Goal: Transaction & Acquisition: Purchase product/service

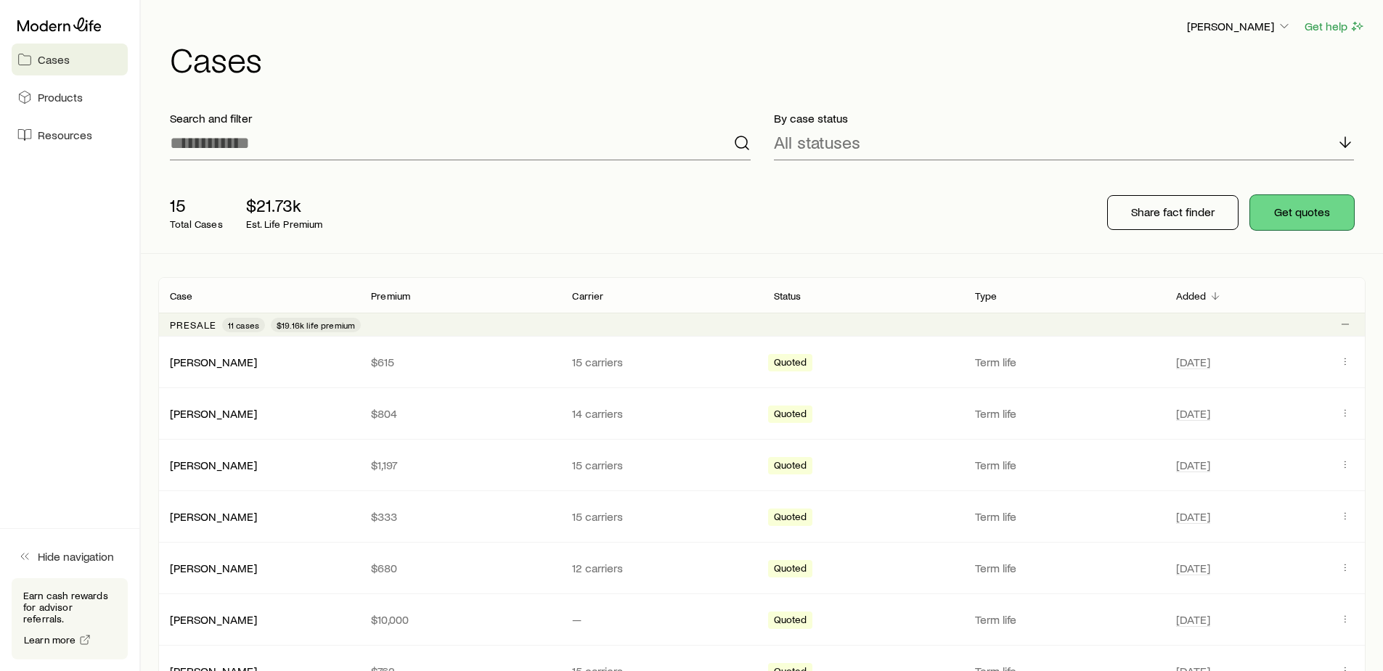
click at [1302, 208] on button "Get quotes" at bounding box center [1302, 212] width 104 height 35
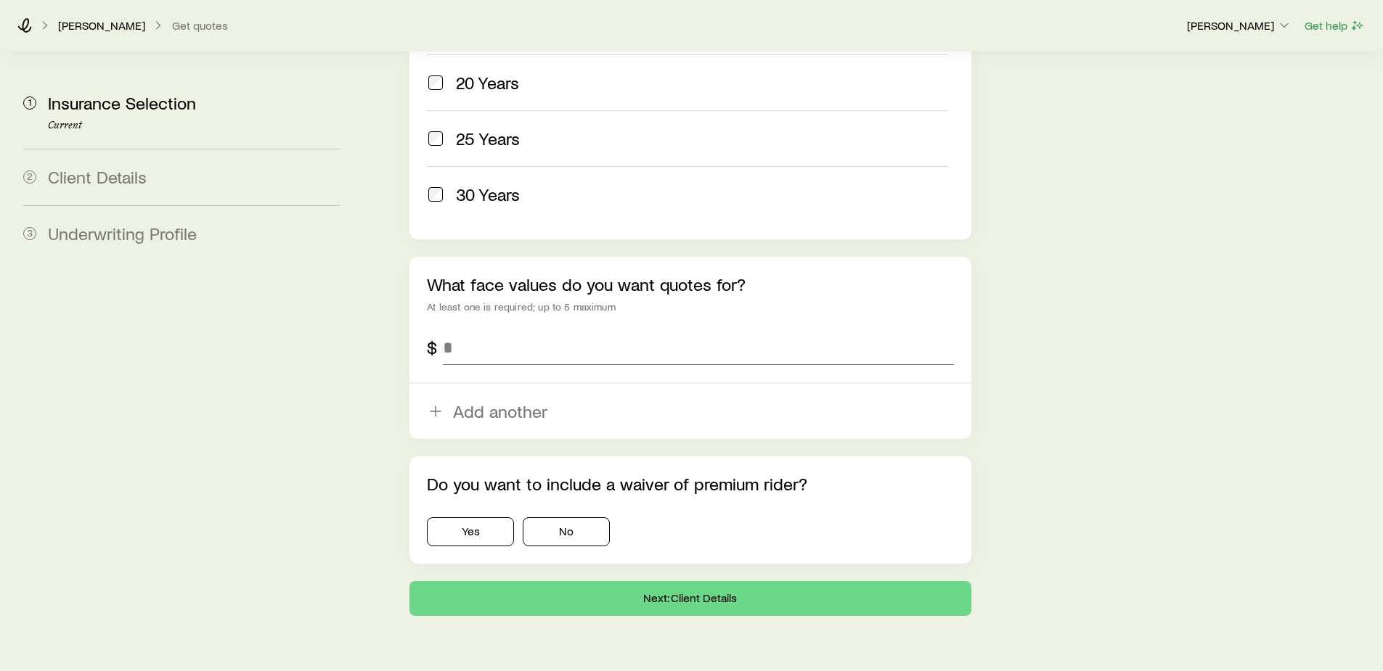
scroll to position [826, 0]
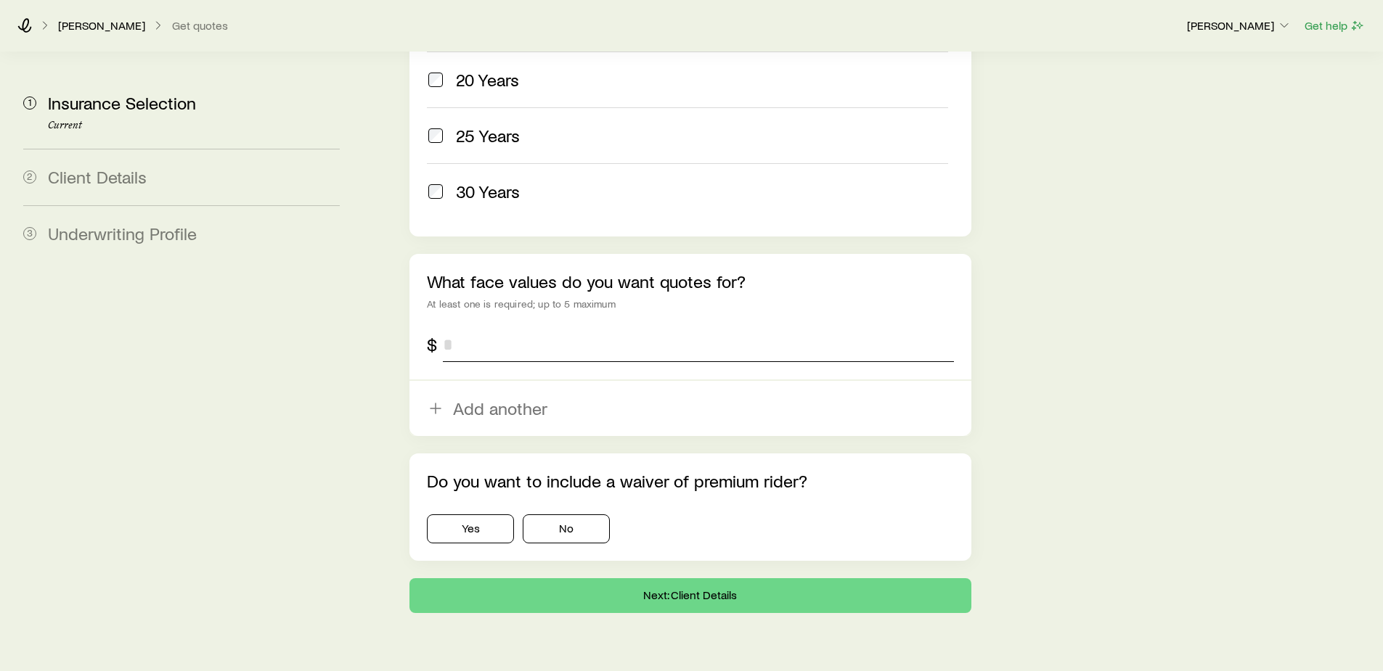
click at [495, 327] on input "tel" at bounding box center [698, 344] width 510 height 35
type input "*******"
click at [557, 515] on button "No" at bounding box center [566, 529] width 87 height 29
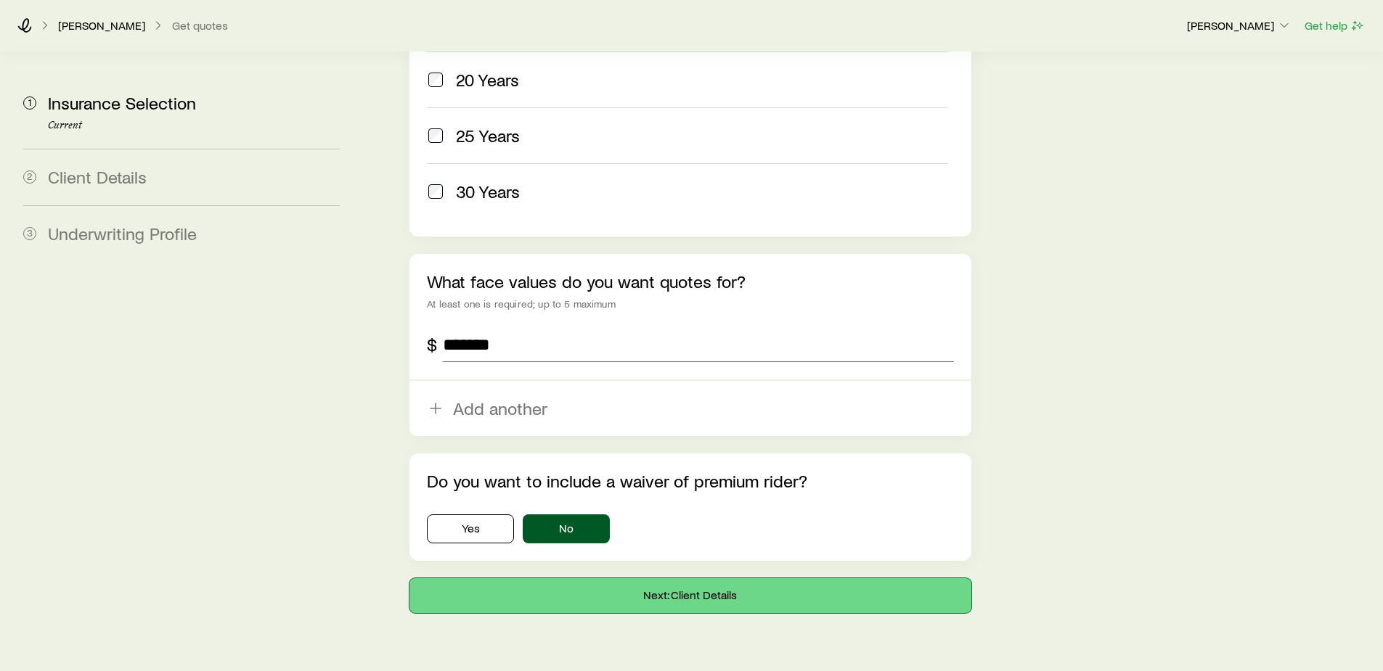
click at [688, 579] on button "Next: Client Details" at bounding box center [689, 596] width 561 height 35
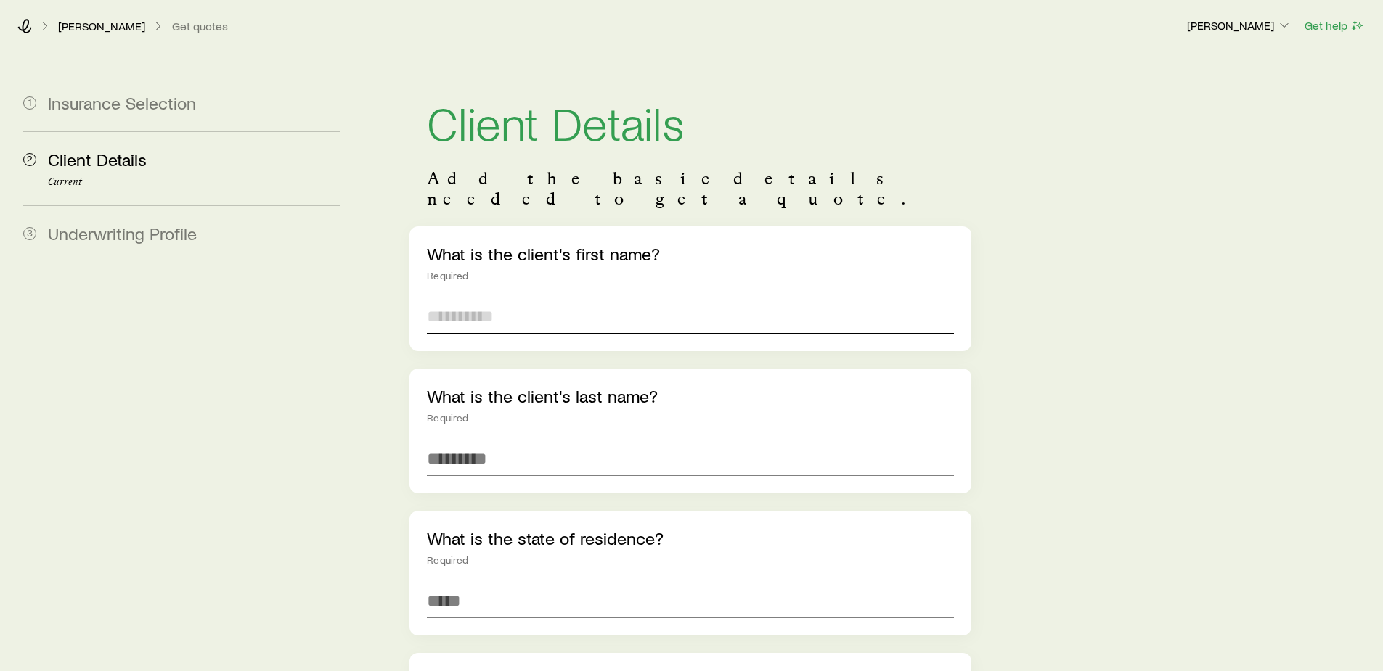
click at [473, 302] on input "text" at bounding box center [690, 316] width 526 height 35
type input "*******"
type input "*****"
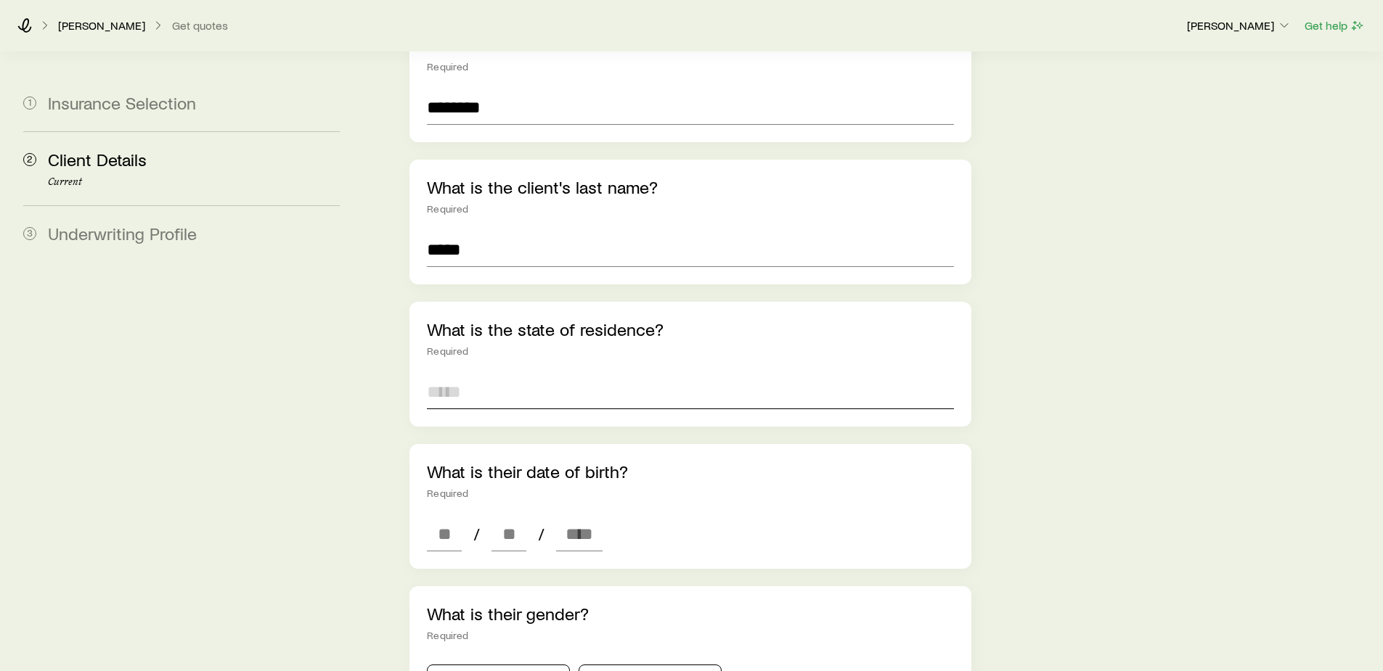
scroll to position [218, 0]
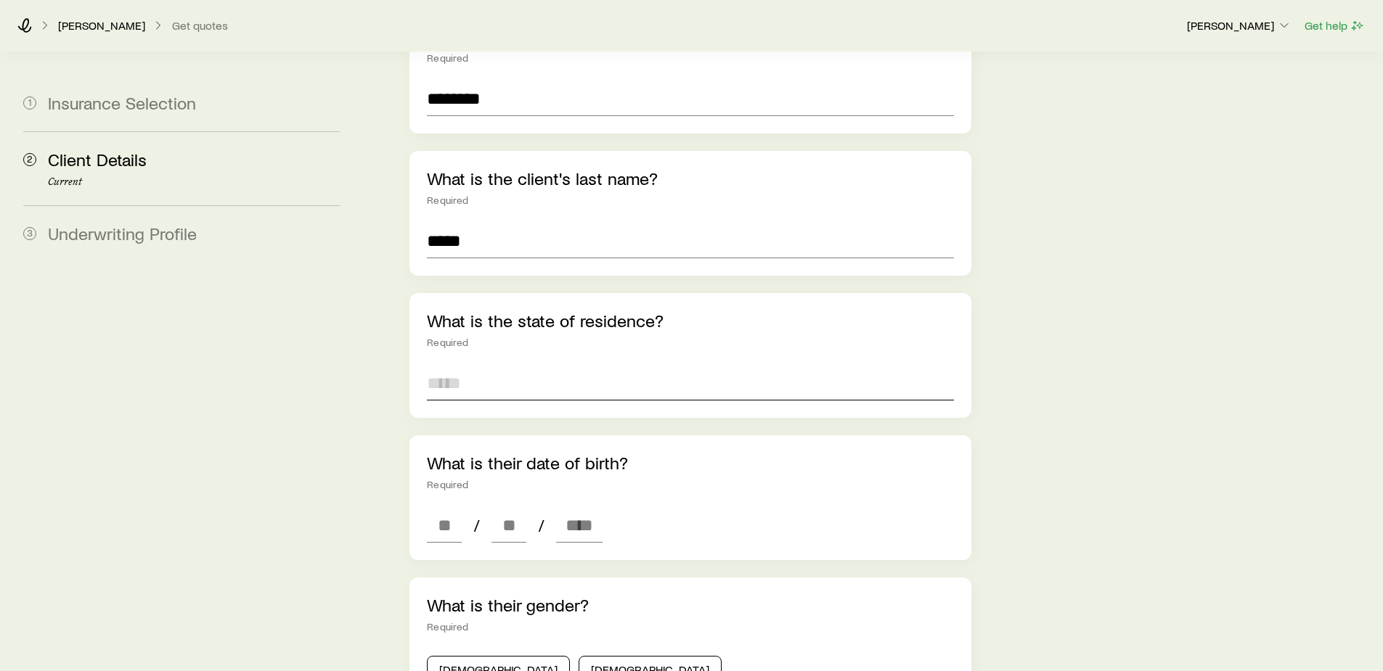
click at [486, 366] on input at bounding box center [690, 383] width 526 height 35
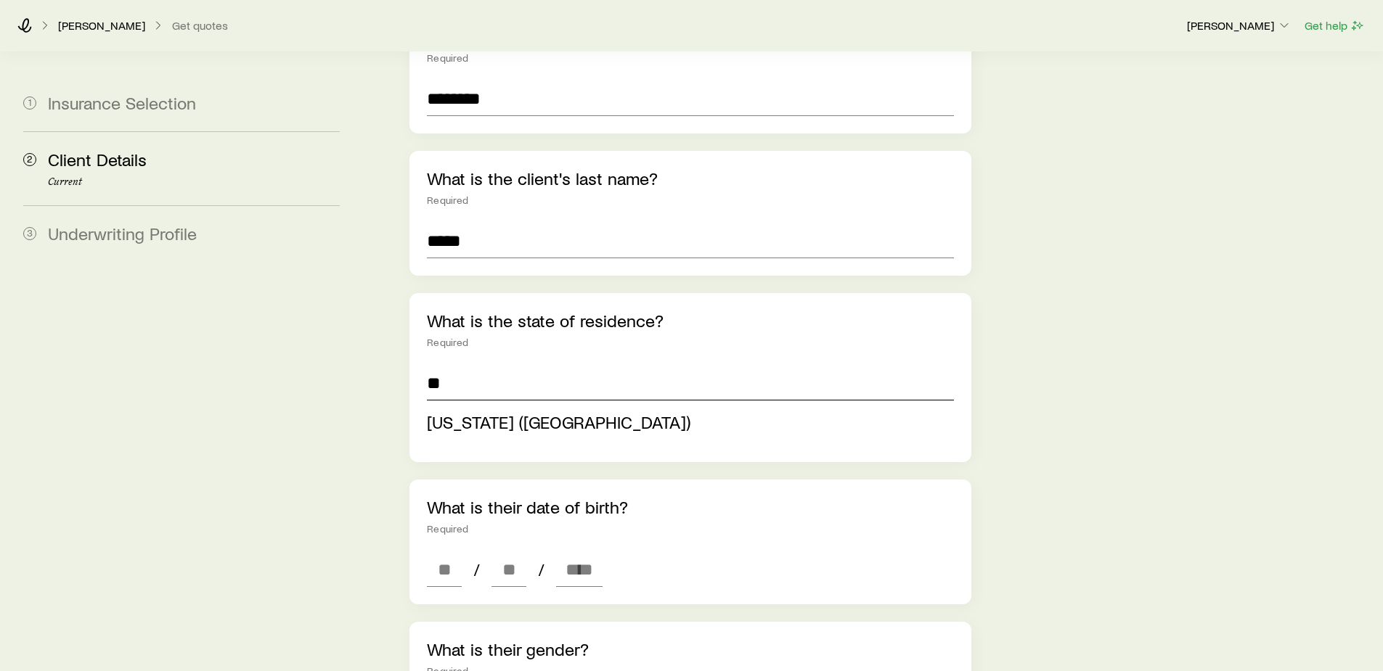
type input "**"
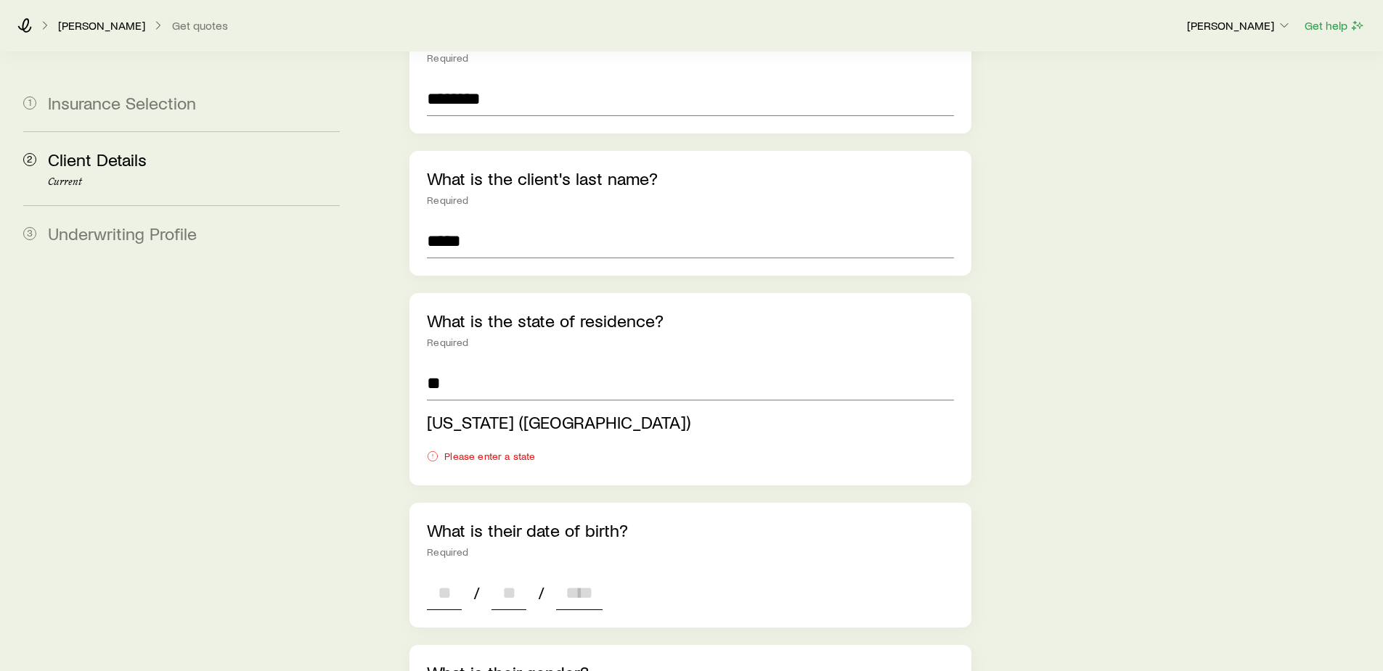
type input "**********"
click at [444, 571] on div "**********" at bounding box center [689, 626] width 561 height 1234
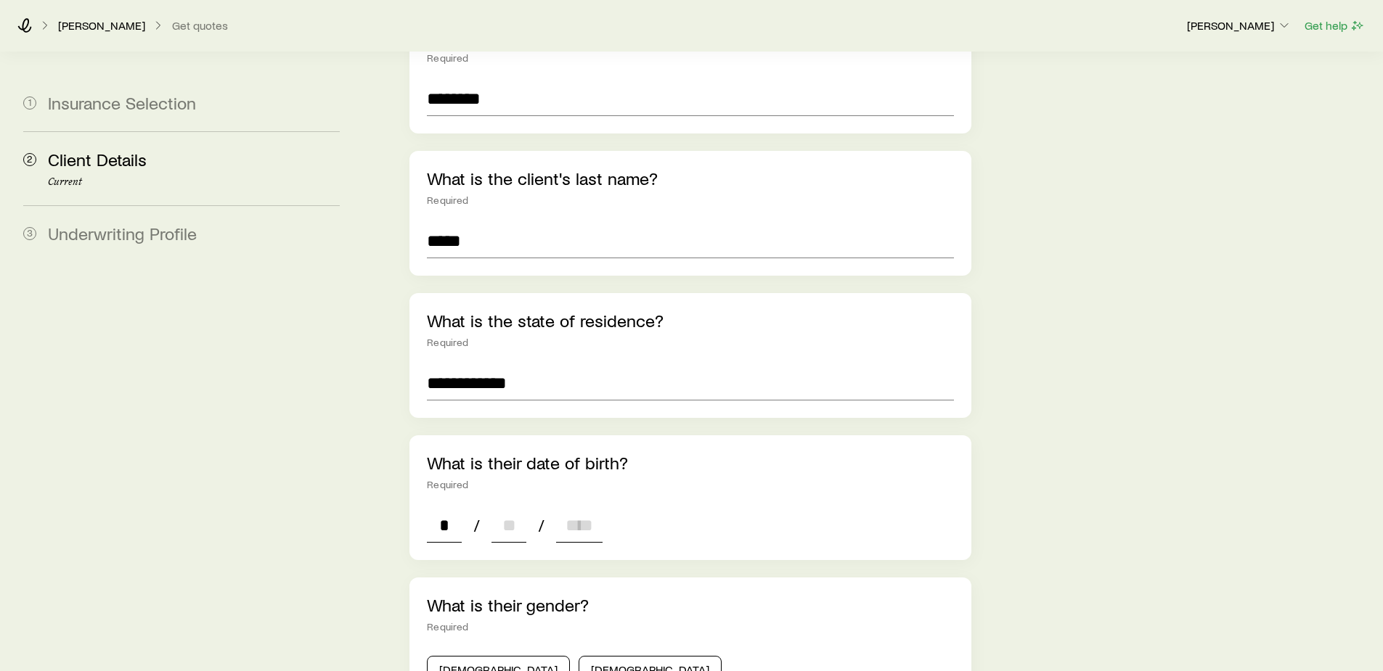
type input "**"
type input "****"
type input "*"
type input "****"
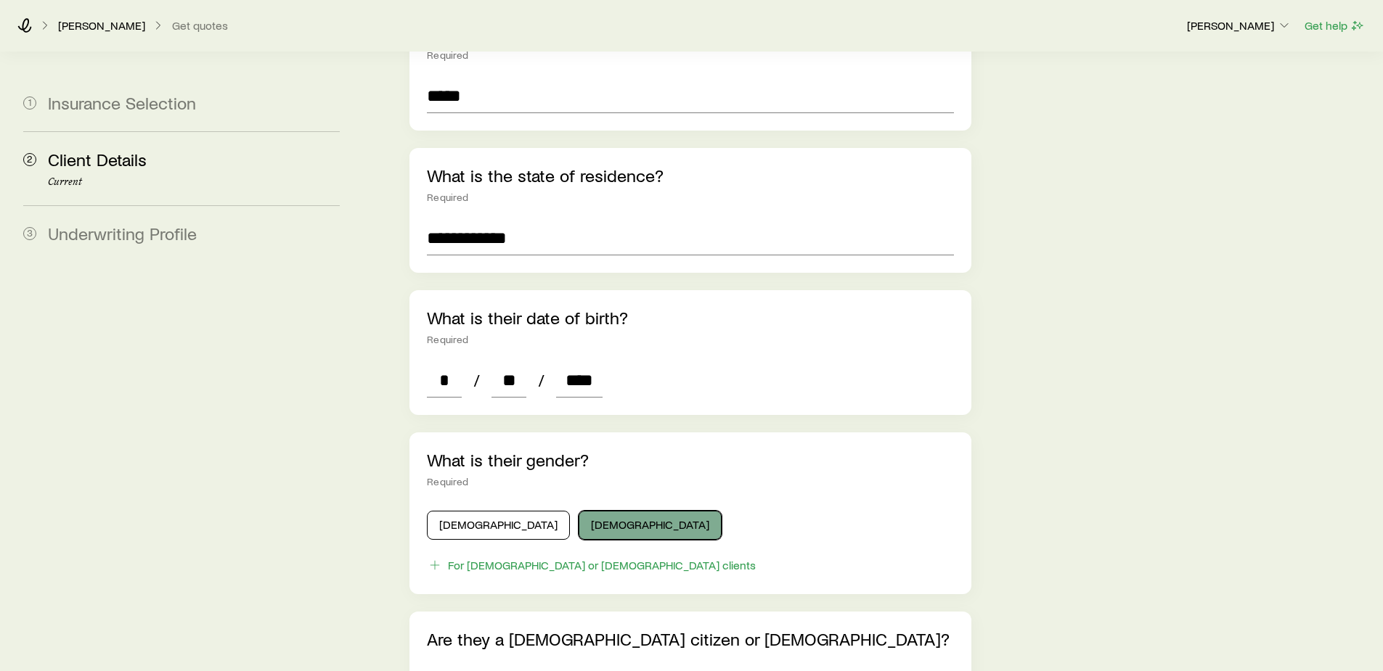
click at [579, 511] on button "[DEMOGRAPHIC_DATA]" at bounding box center [650, 525] width 143 height 29
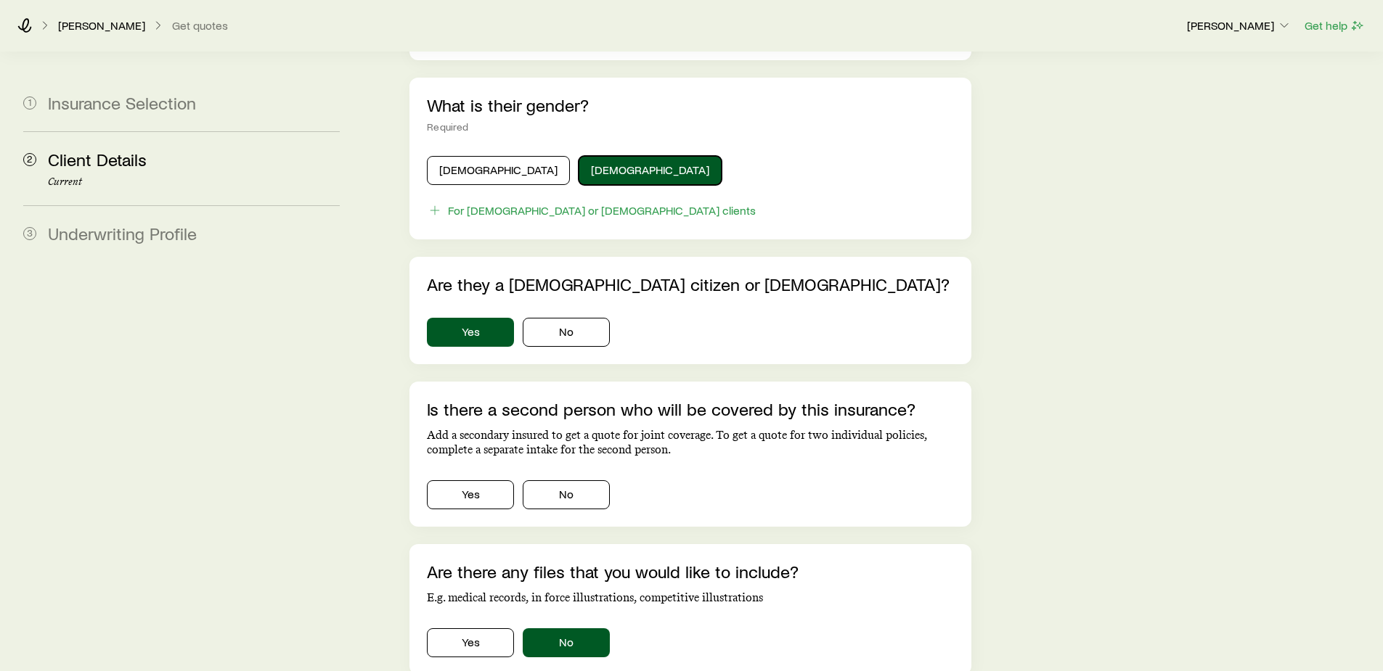
scroll to position [798, 0]
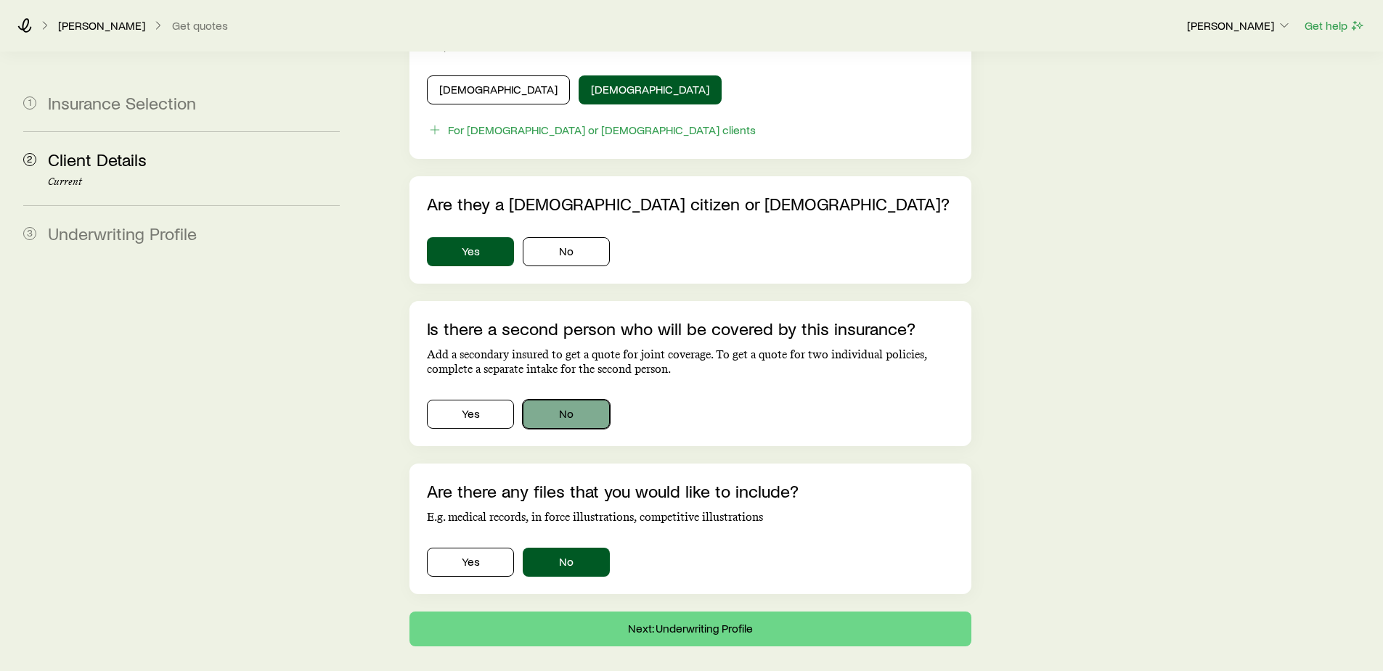
click at [561, 400] on button "No" at bounding box center [566, 414] width 87 height 29
click at [669, 612] on button "Next: Underwriting Profile" at bounding box center [689, 629] width 561 height 35
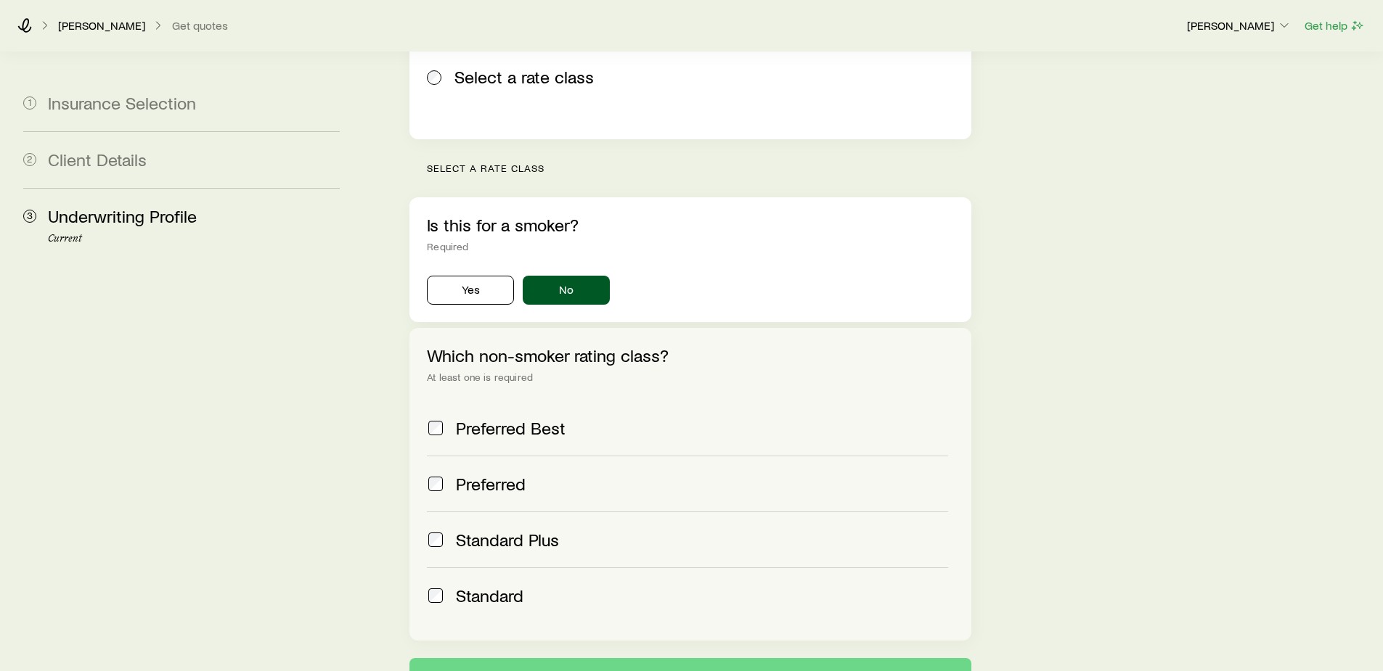
scroll to position [436, 0]
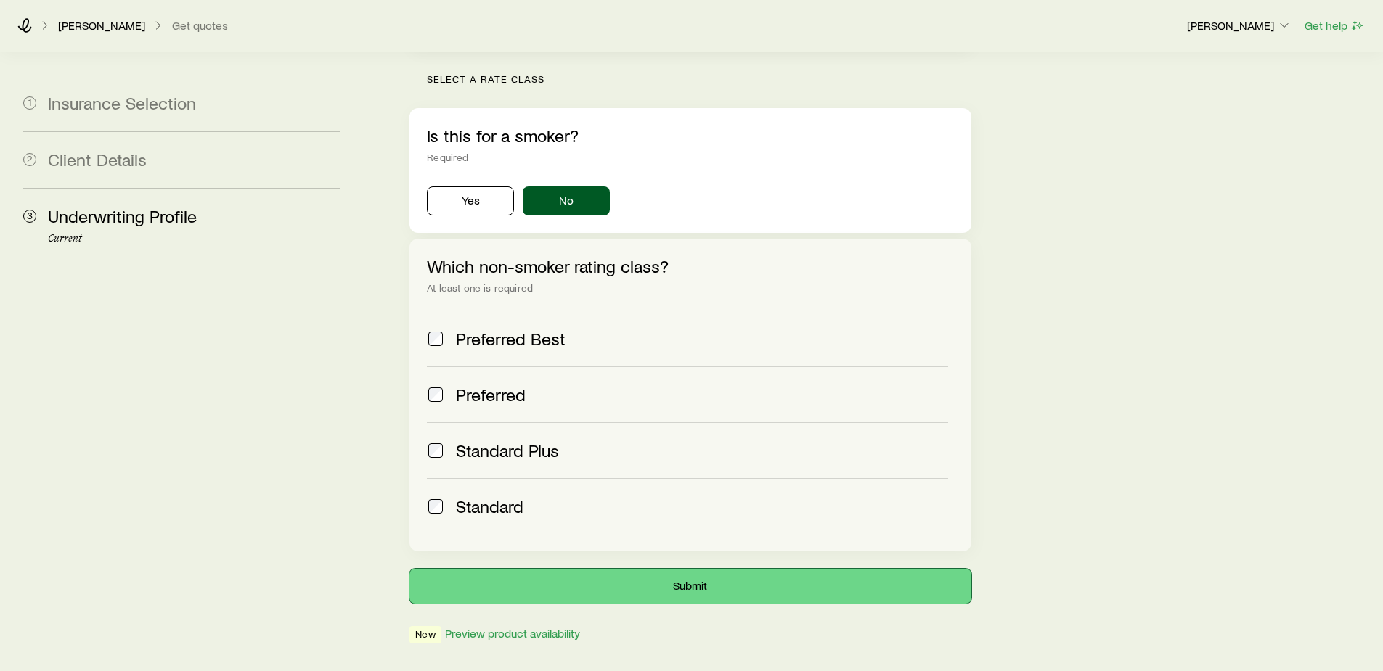
click at [681, 569] on button "Submit" at bounding box center [689, 586] width 561 height 35
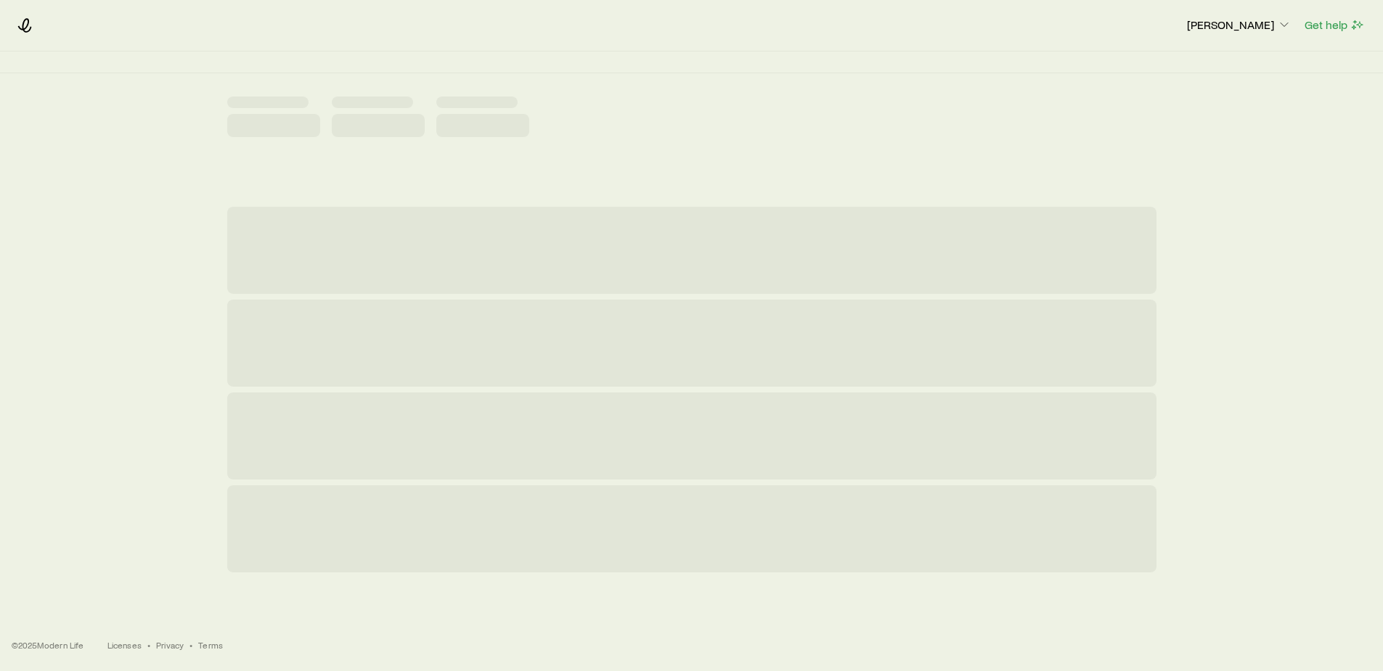
scroll to position [0, 0]
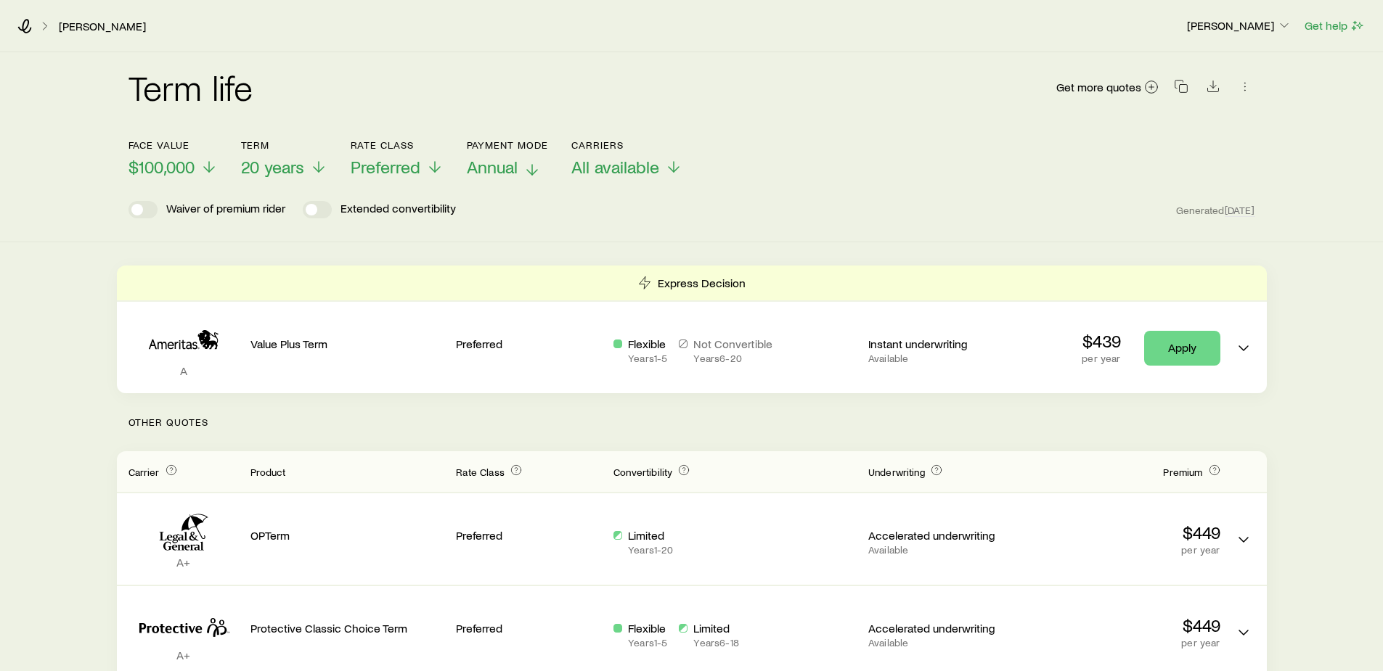
click at [494, 170] on span "Annual" at bounding box center [492, 167] width 51 height 20
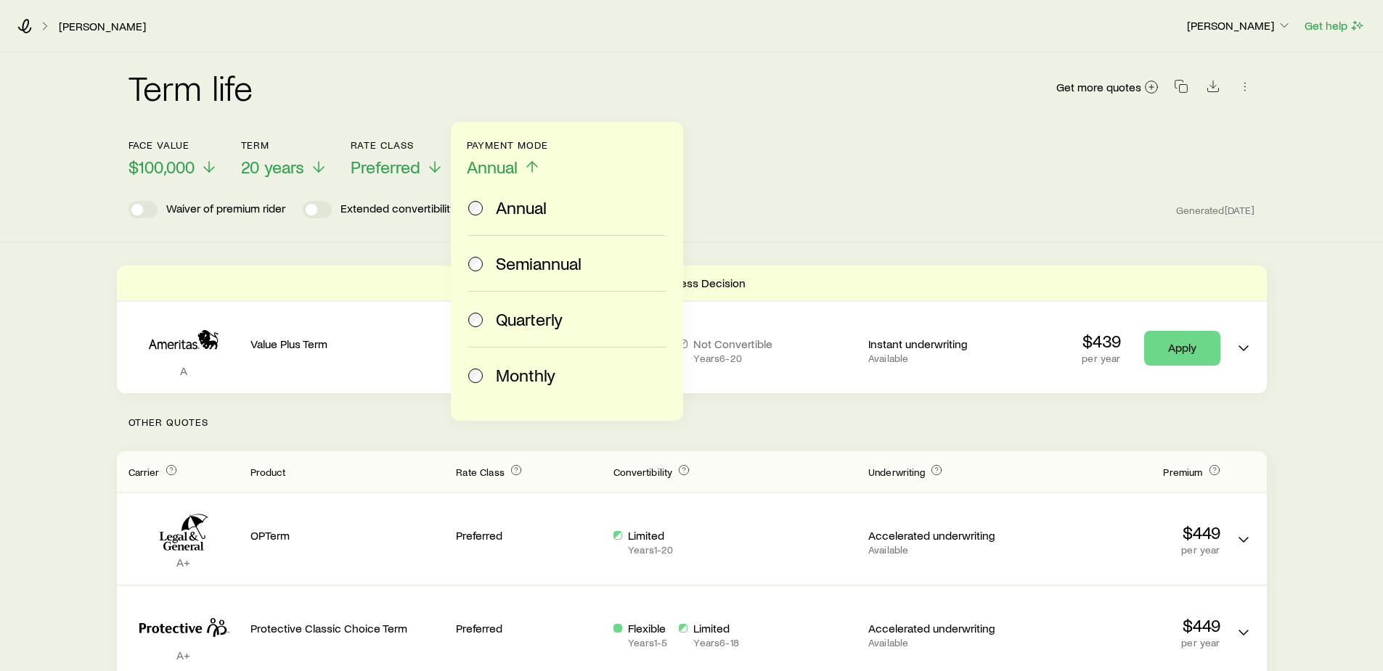
click at [526, 378] on span "Monthly" at bounding box center [526, 375] width 60 height 20
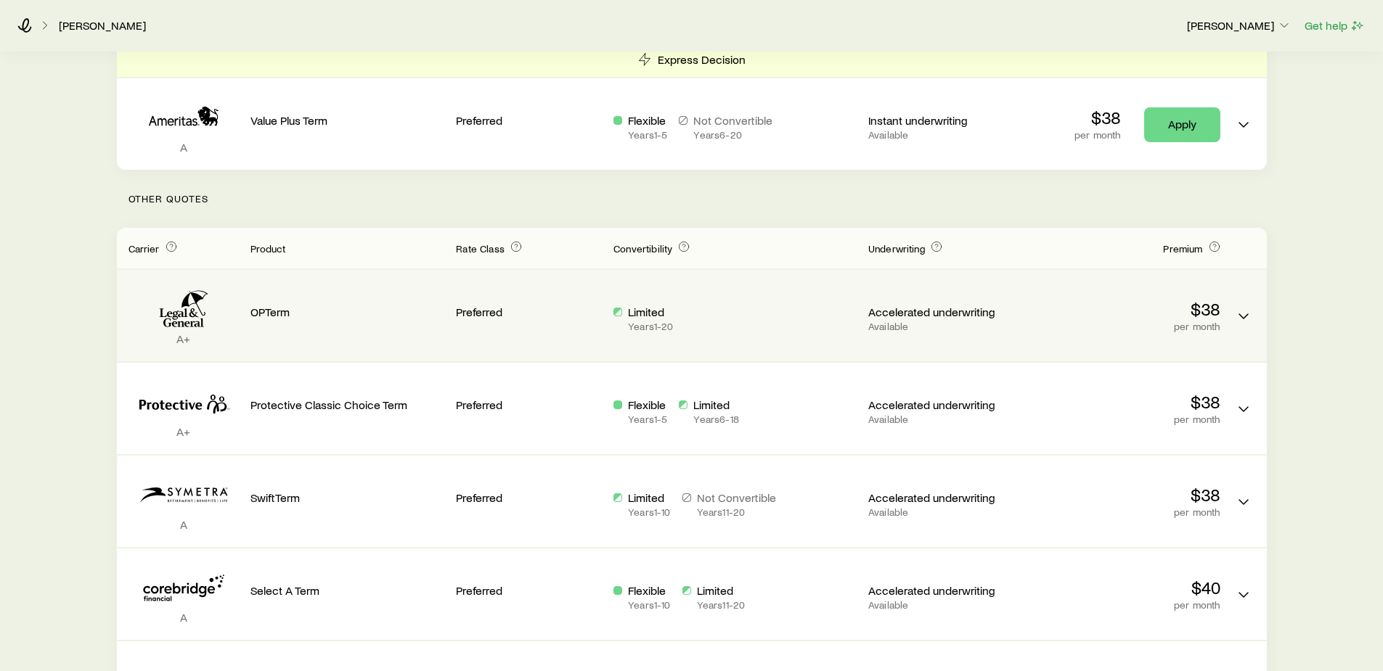
scroll to position [73, 0]
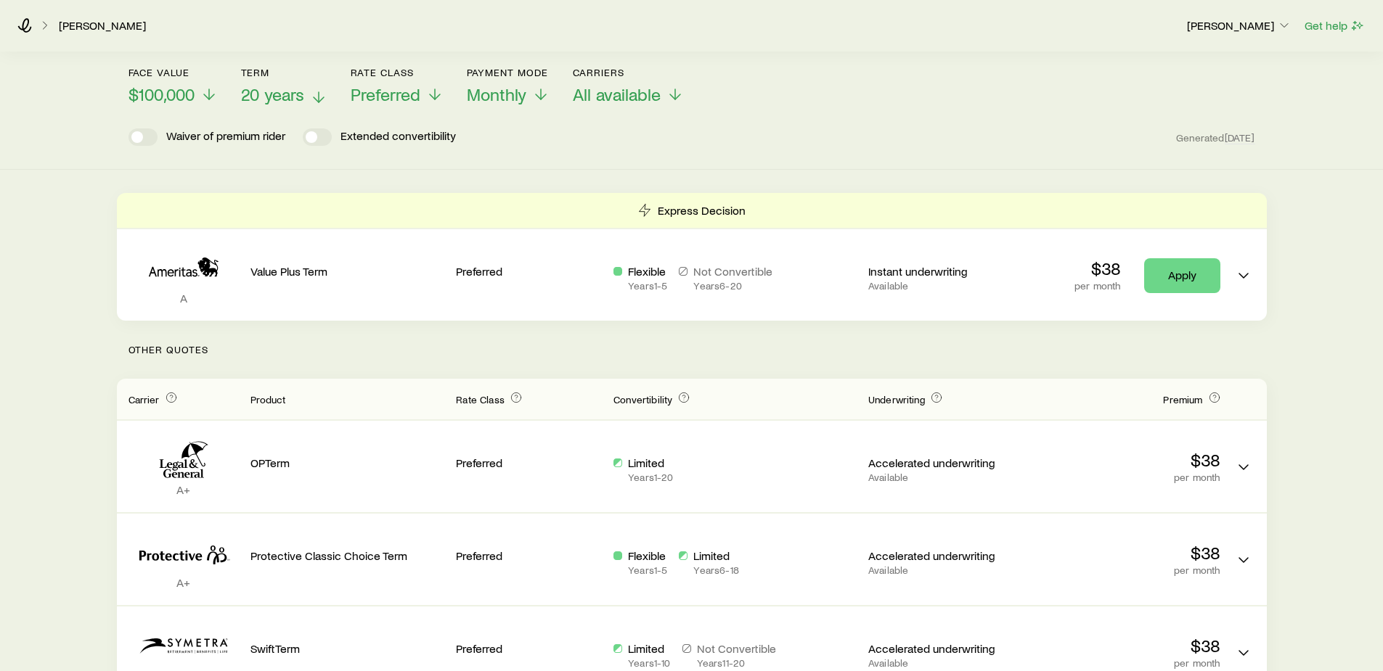
click at [280, 94] on span "20 years" at bounding box center [272, 94] width 63 height 20
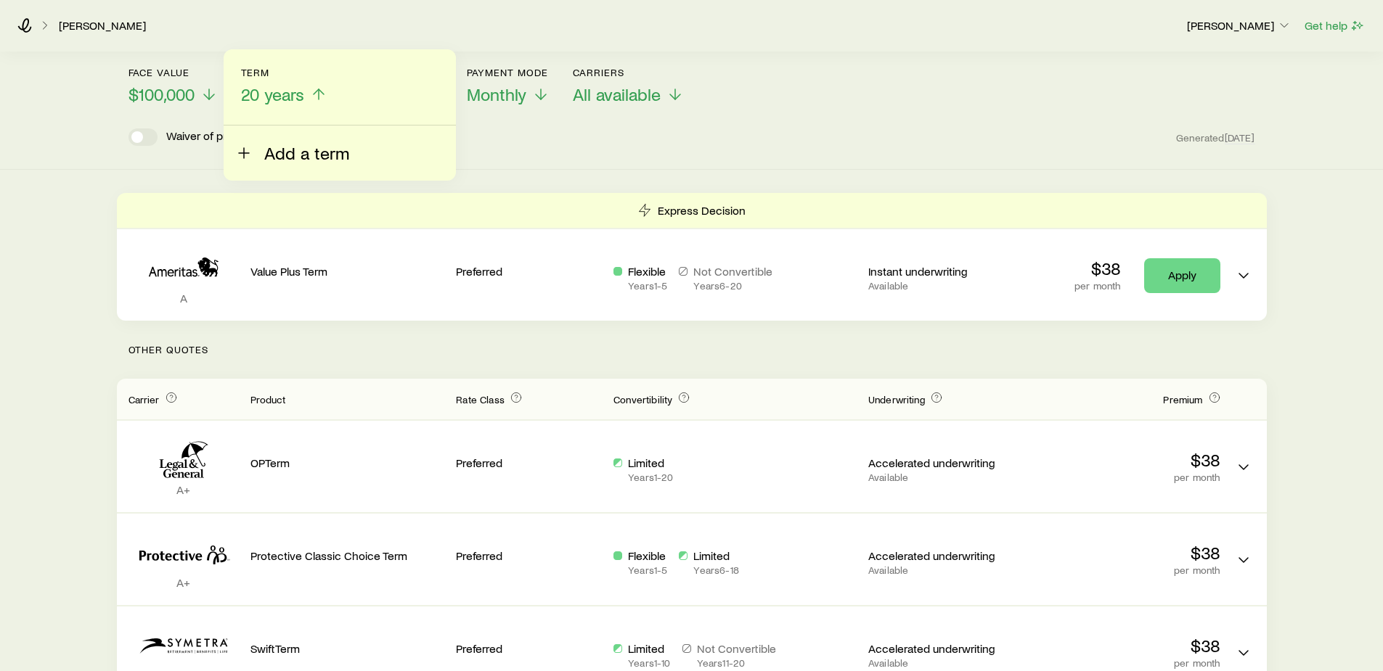
click at [301, 150] on span "Add a term" at bounding box center [306, 153] width 85 height 20
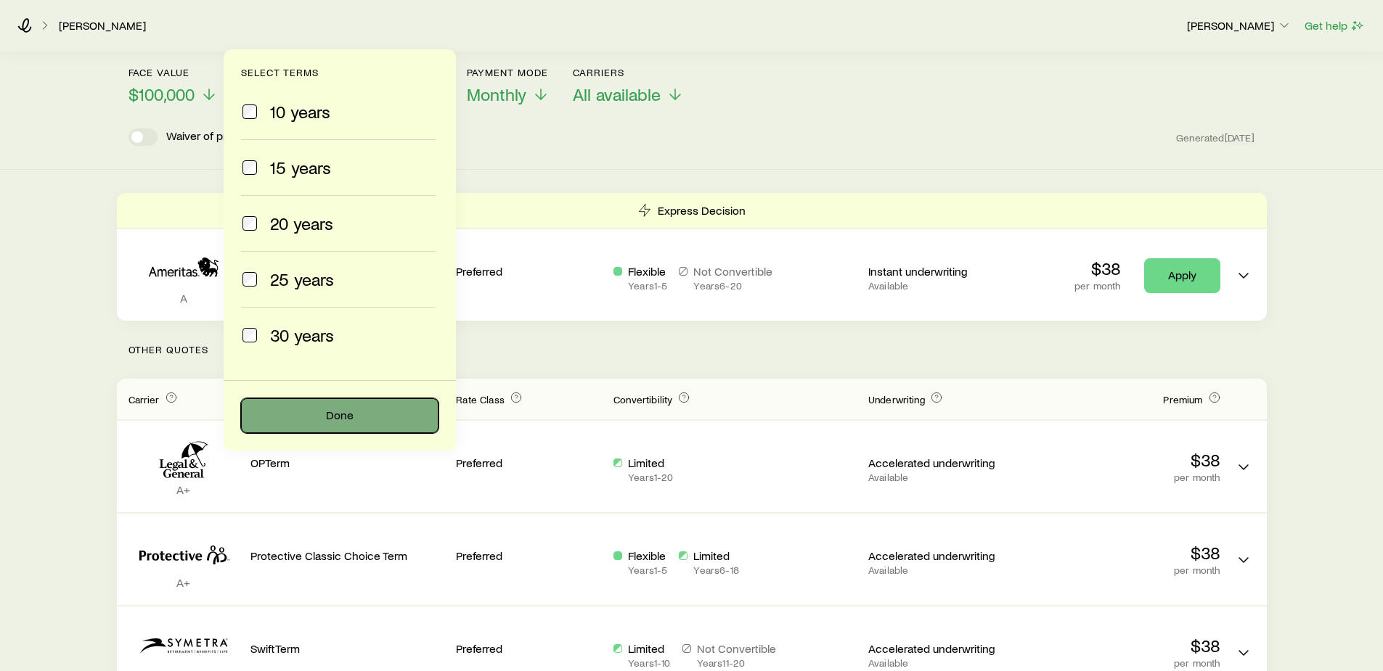
click at [340, 412] on button "Done" at bounding box center [339, 416] width 197 height 35
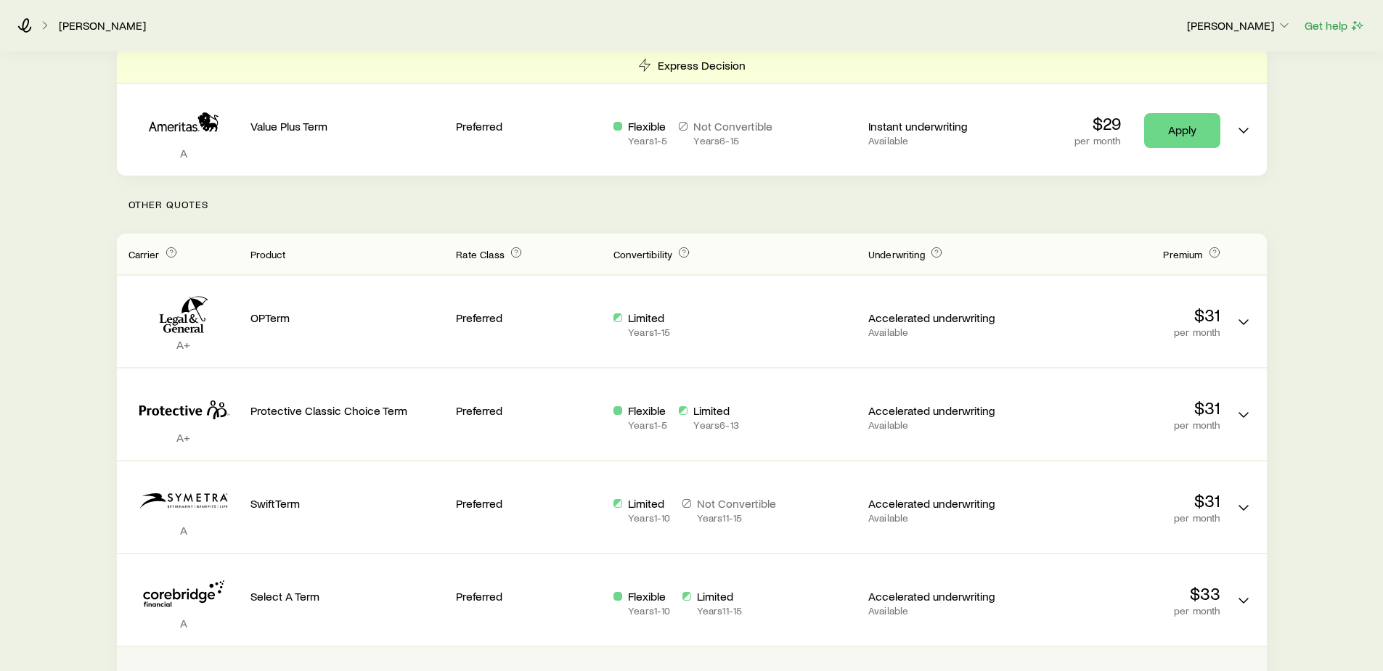
scroll to position [145, 0]
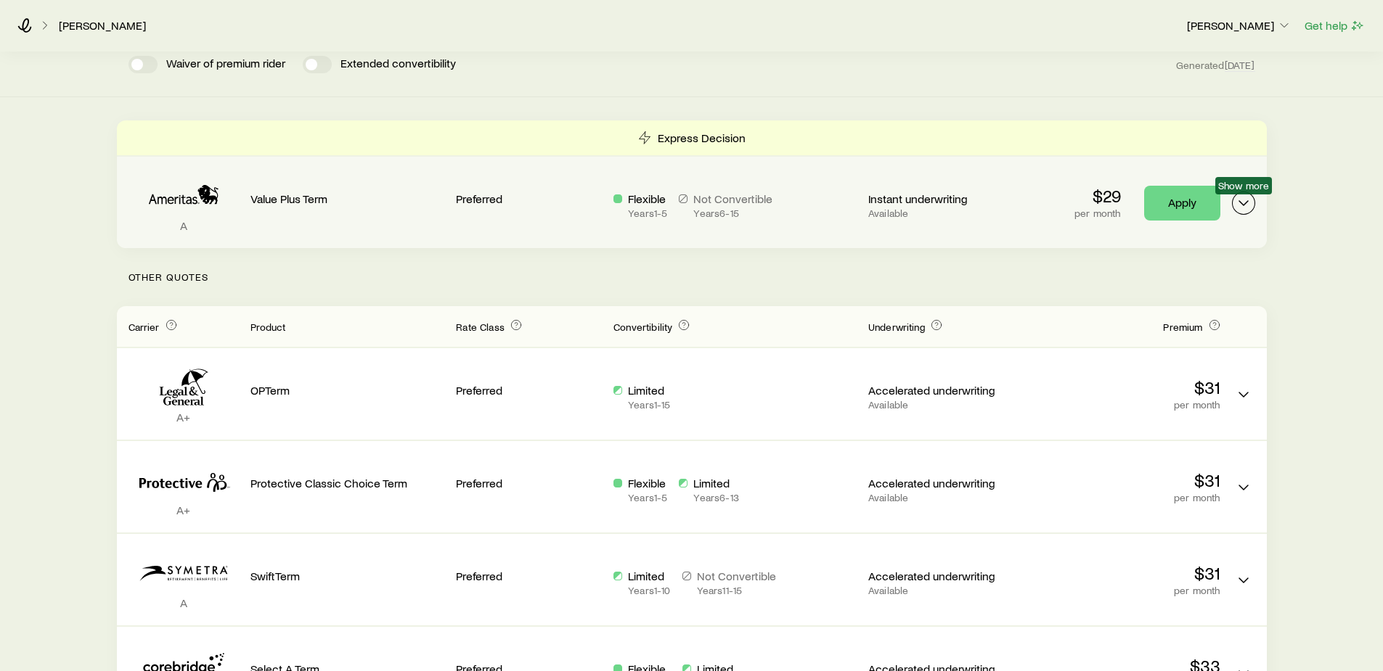
click at [1241, 206] on icon "Term quotes" at bounding box center [1243, 203] width 17 height 17
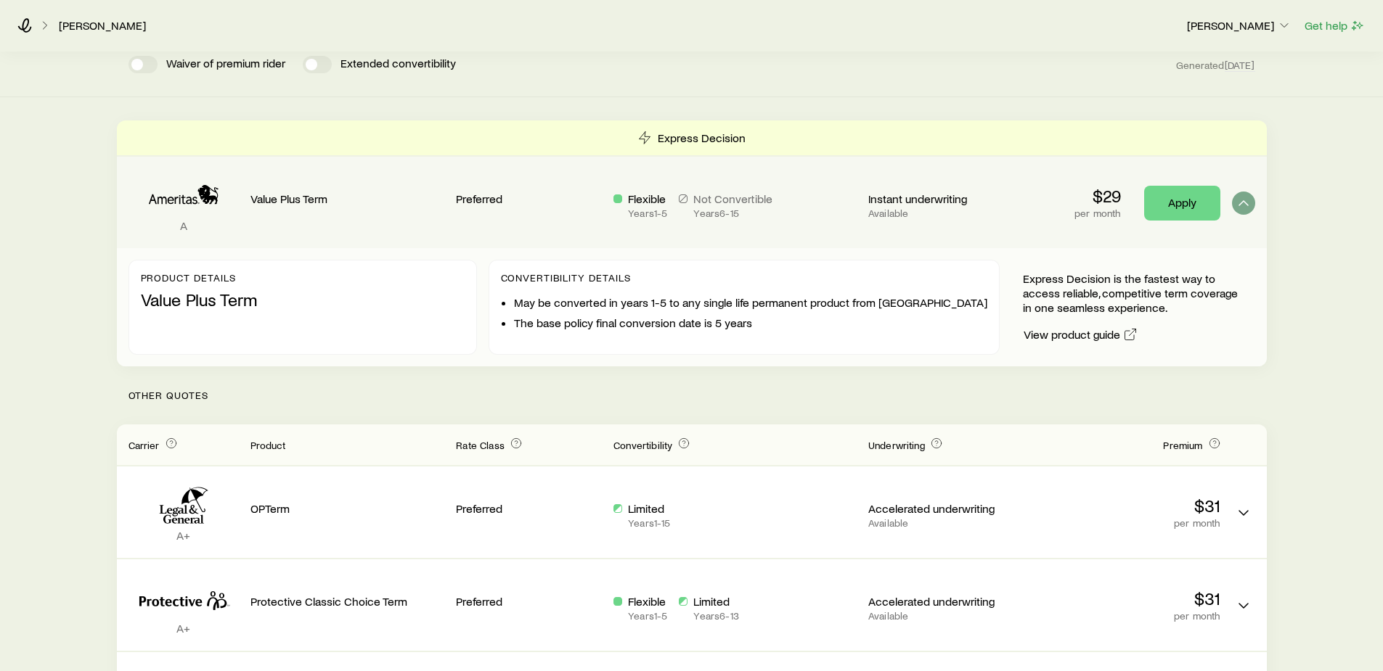
click at [809, 200] on div "Flexible Years 1 - 5 Not Convertible Years 6 - 15" at bounding box center [734, 206] width 243 height 28
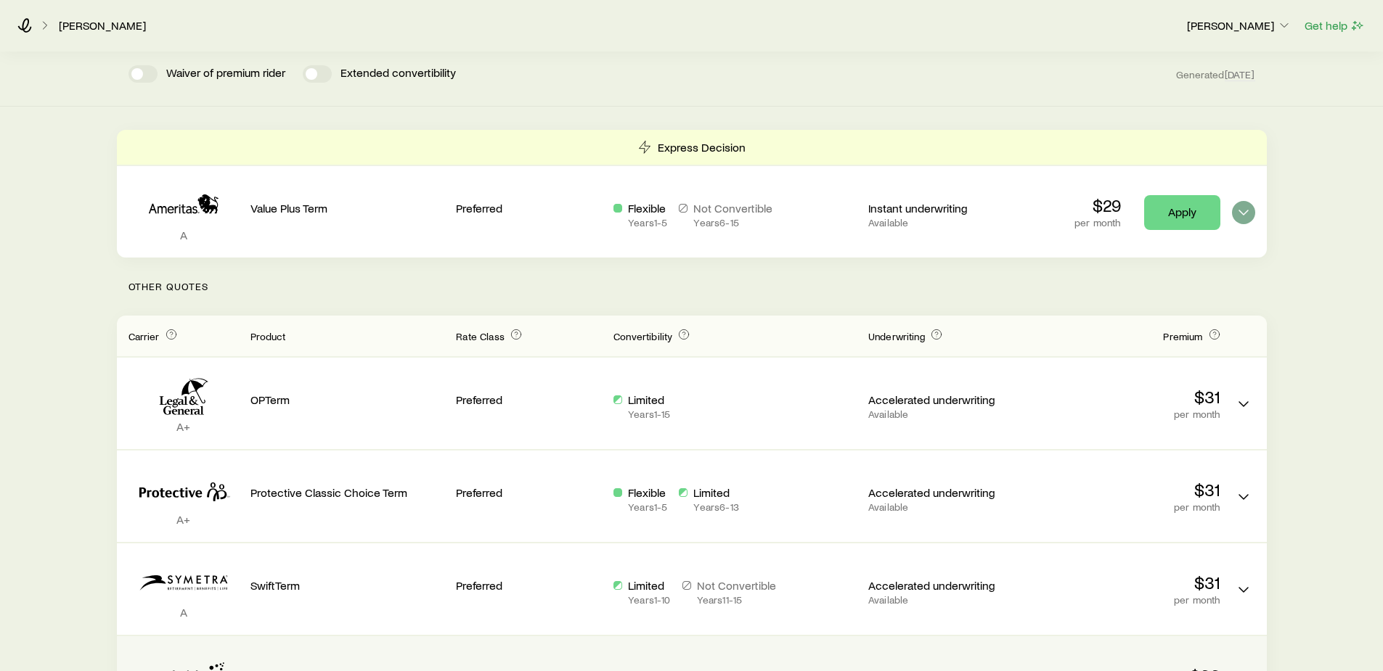
scroll to position [73, 0]
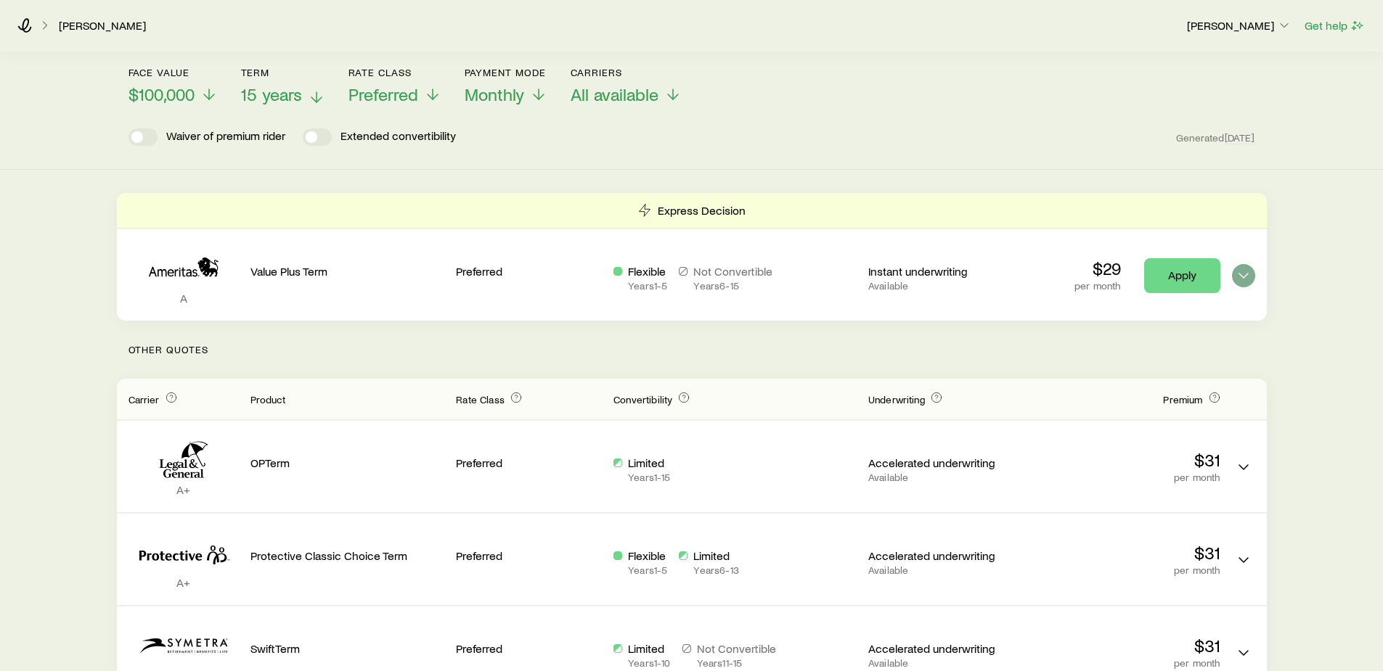
click at [312, 94] on icon at bounding box center [316, 97] width 17 height 17
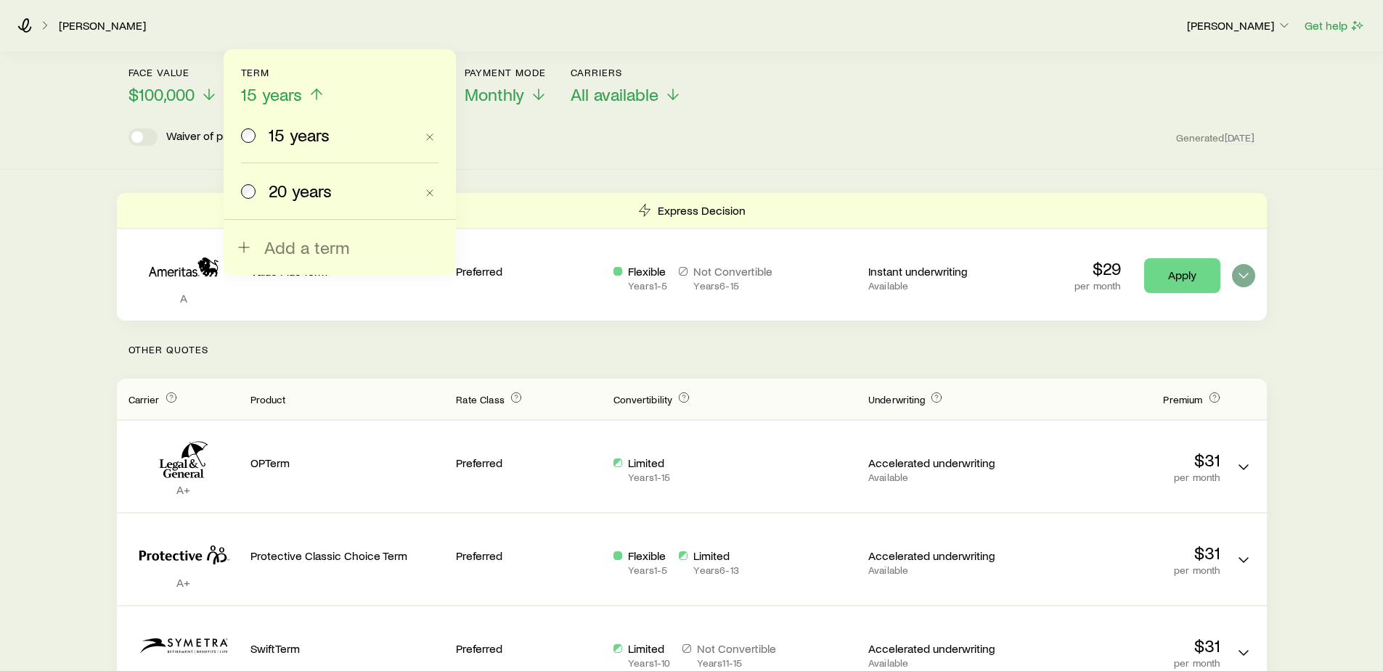
click at [295, 196] on span "20 years" at bounding box center [300, 191] width 63 height 20
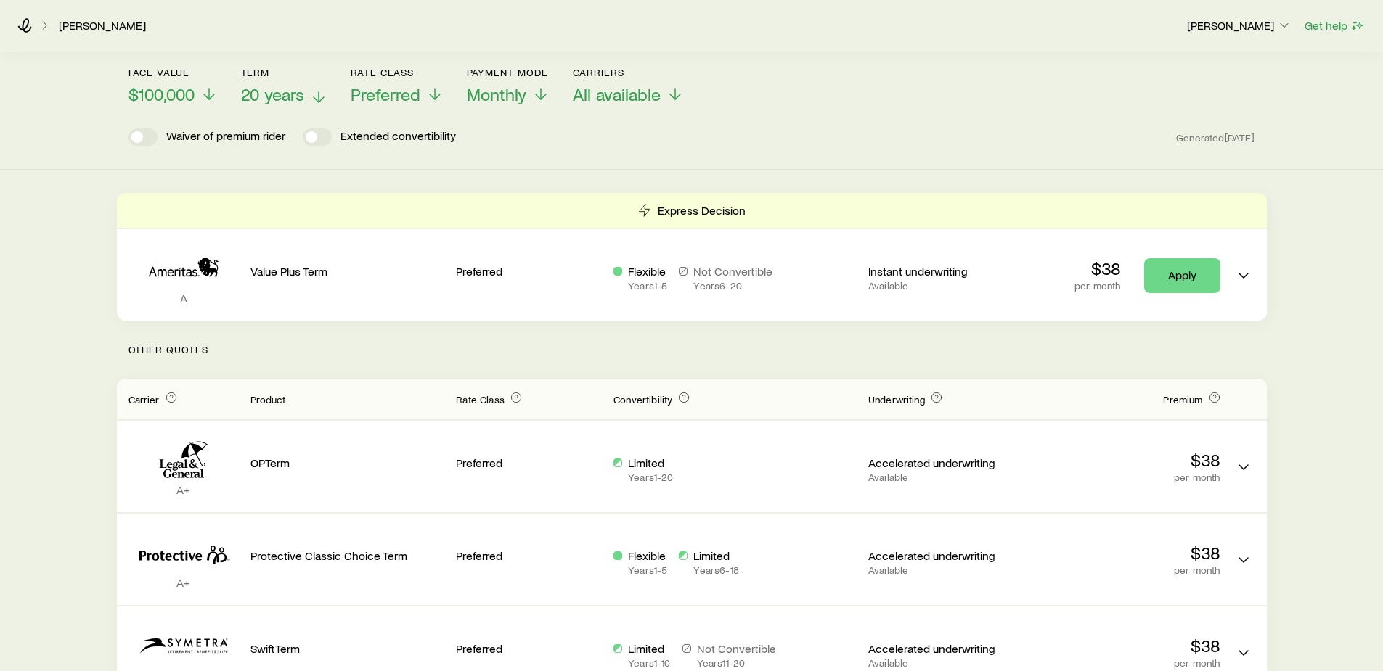
click at [268, 95] on span "20 years" at bounding box center [272, 94] width 63 height 20
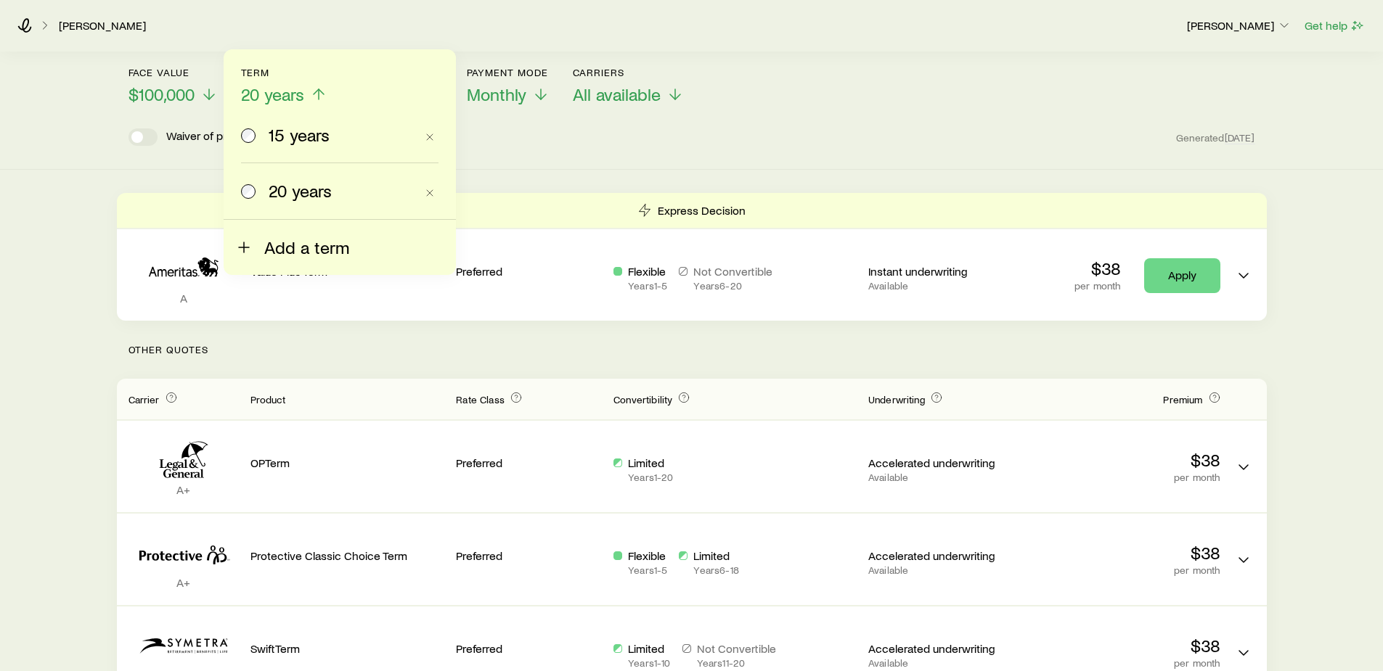
click at [303, 246] on span "Add a term" at bounding box center [306, 247] width 85 height 20
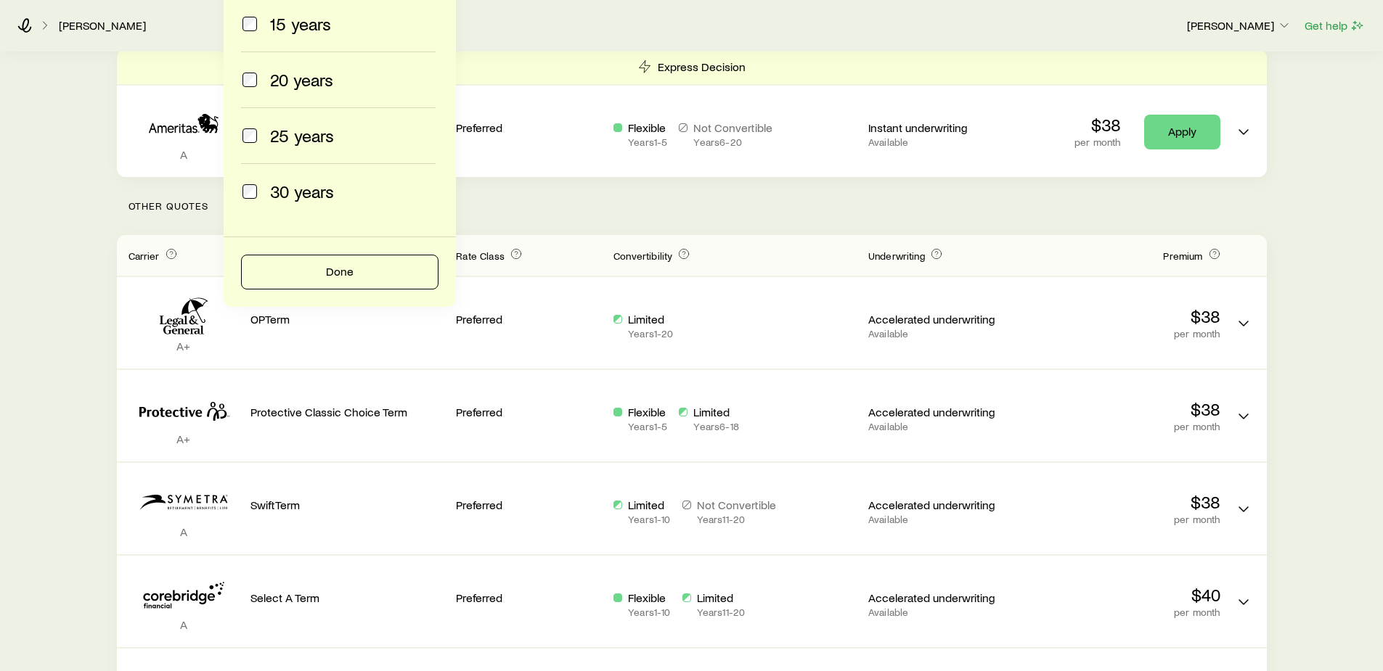
scroll to position [218, 0]
click at [285, 190] on span "30 years" at bounding box center [302, 190] width 64 height 20
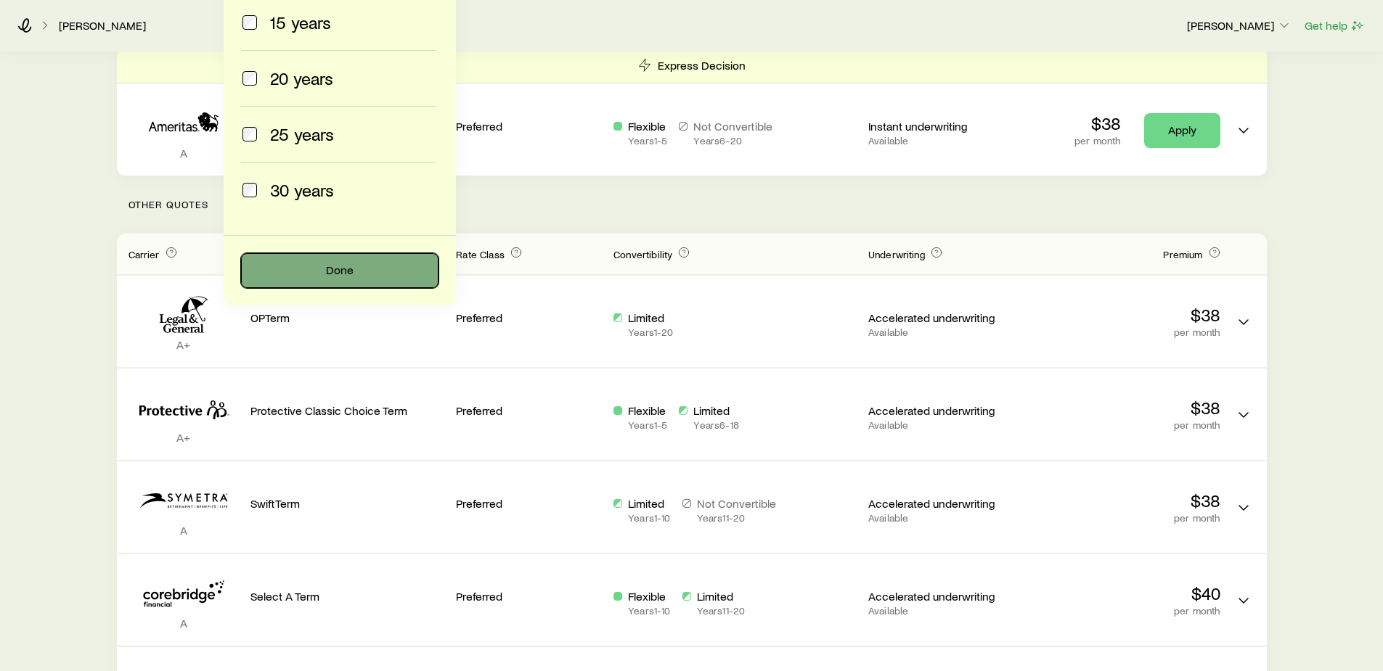
click at [327, 274] on button "Done" at bounding box center [339, 270] width 197 height 35
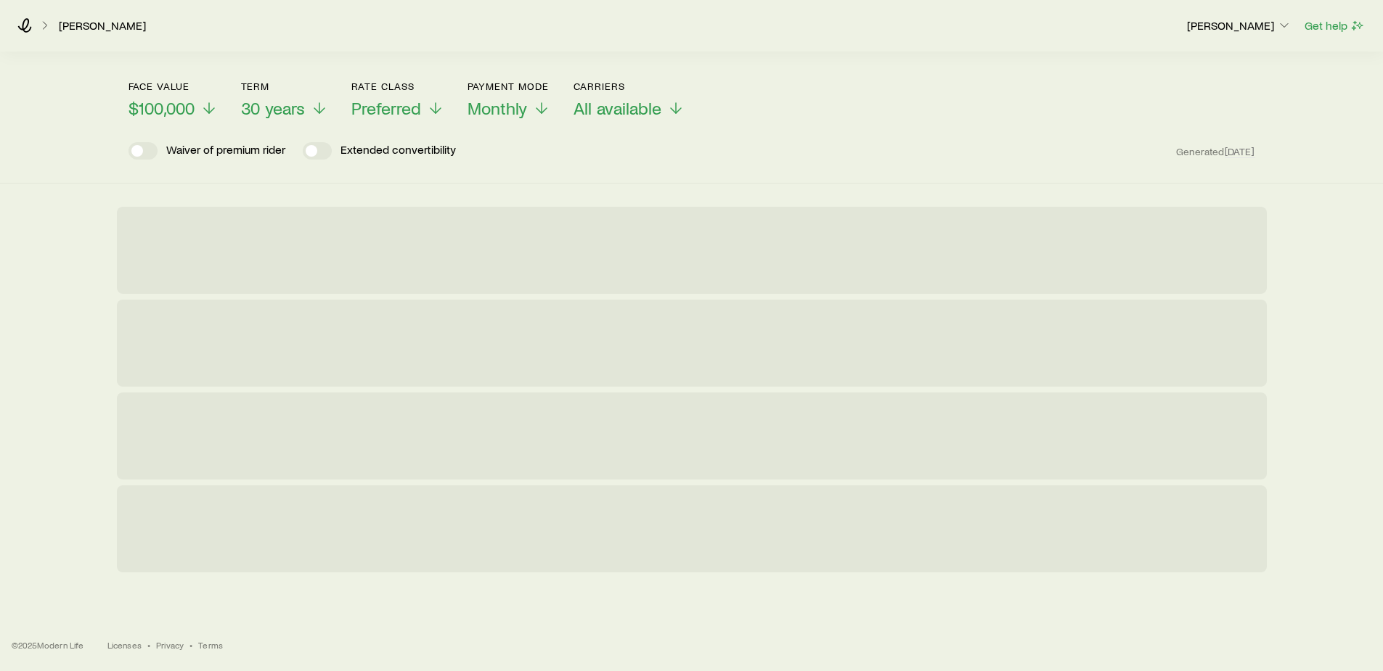
scroll to position [0, 0]
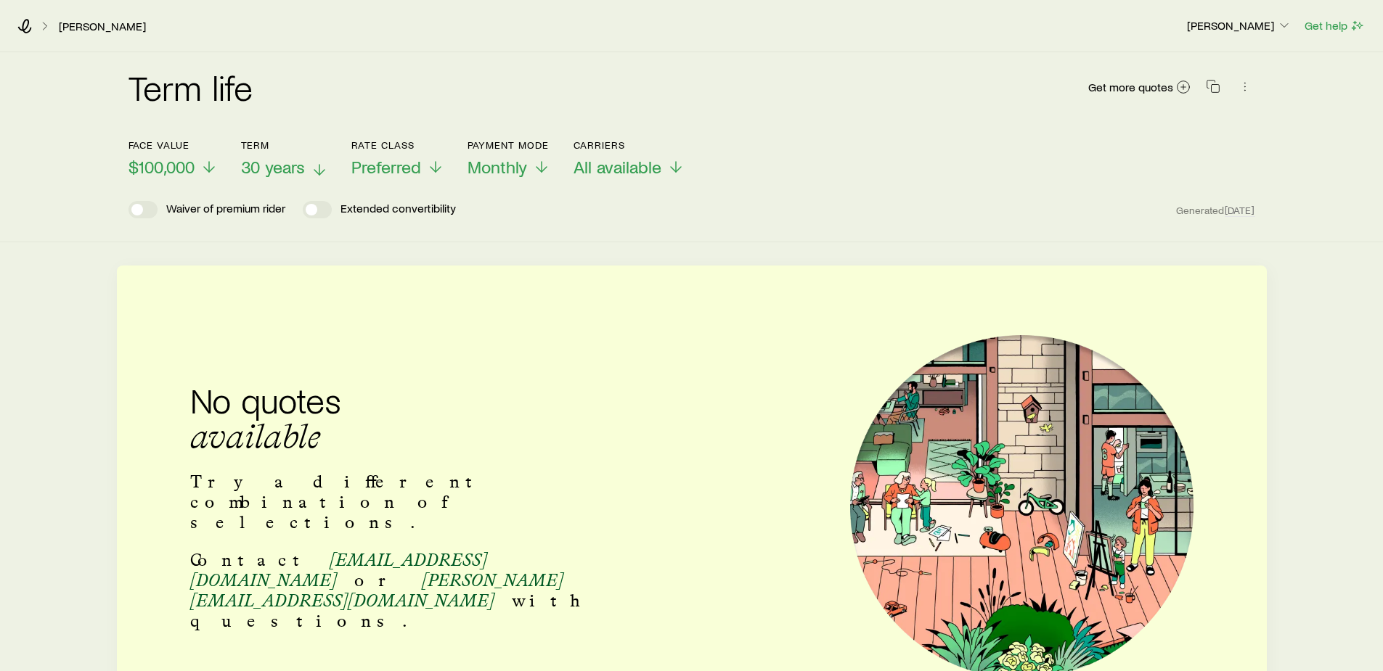
click at [269, 166] on span "30 years" at bounding box center [273, 167] width 64 height 20
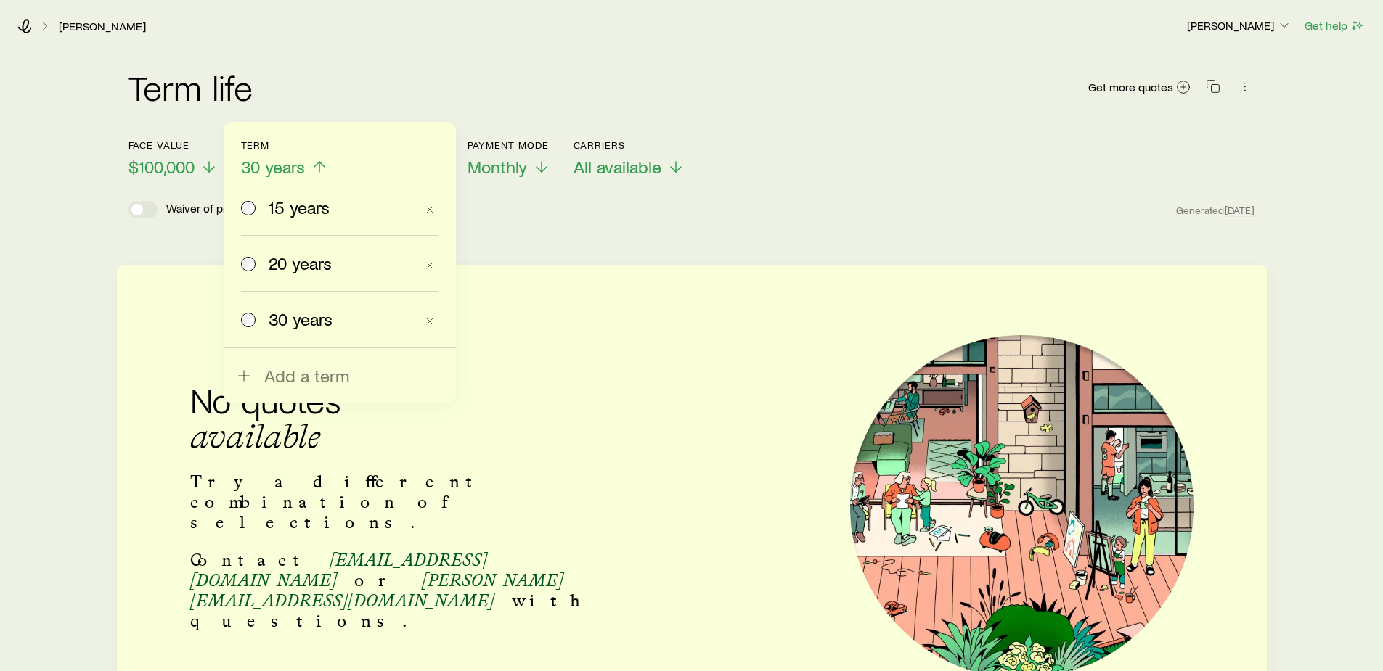
click at [292, 262] on span "20 years" at bounding box center [300, 263] width 63 height 20
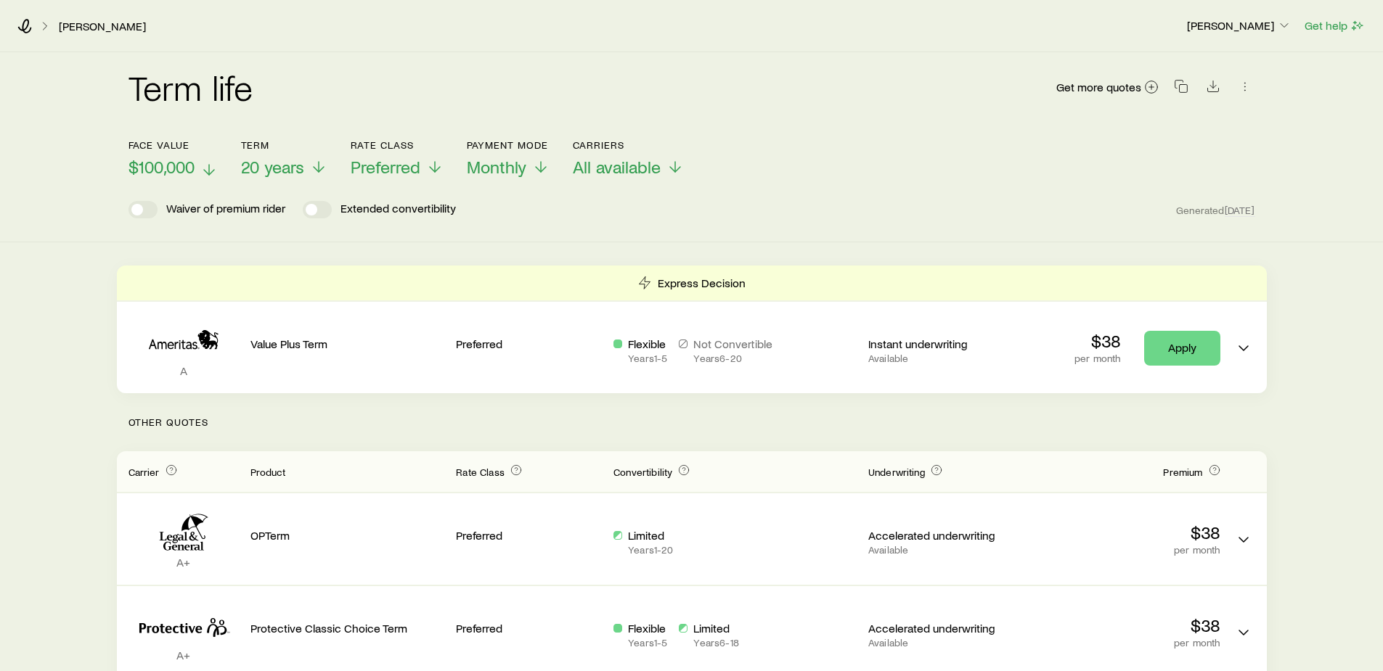
click at [203, 168] on icon at bounding box center [208, 169] width 17 height 17
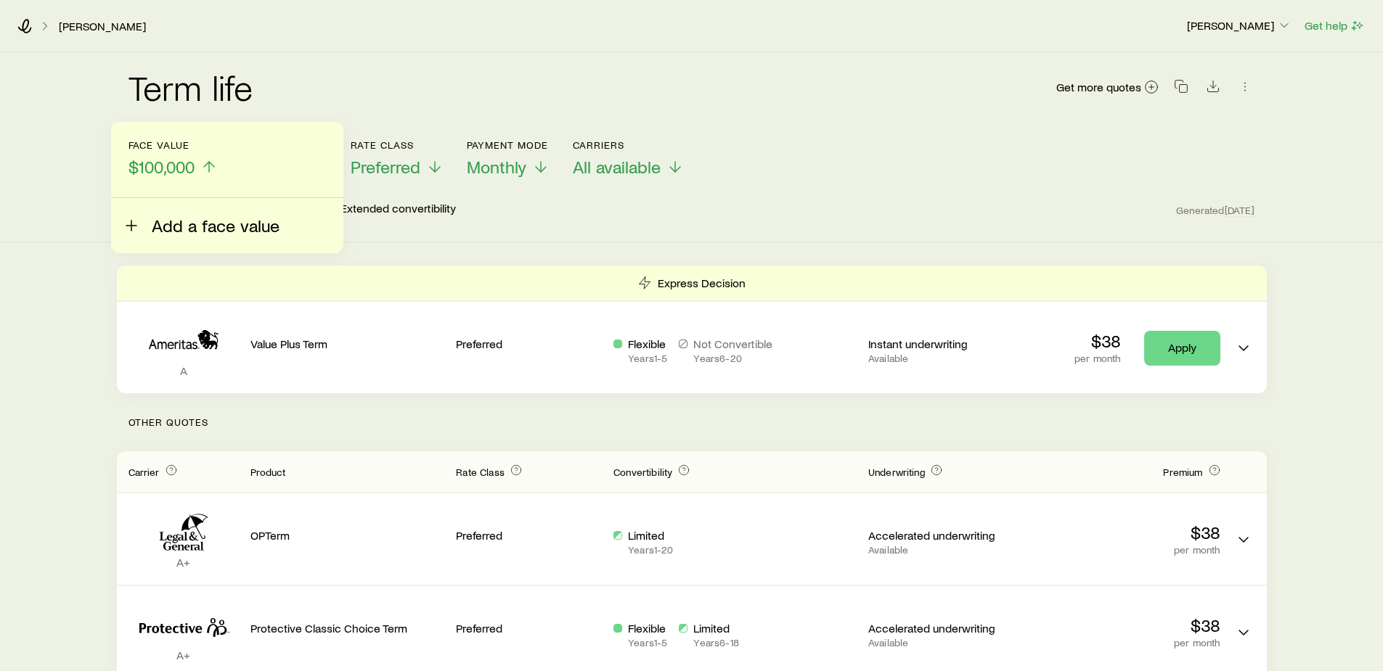
click at [179, 221] on span "Add a face value" at bounding box center [216, 226] width 128 height 20
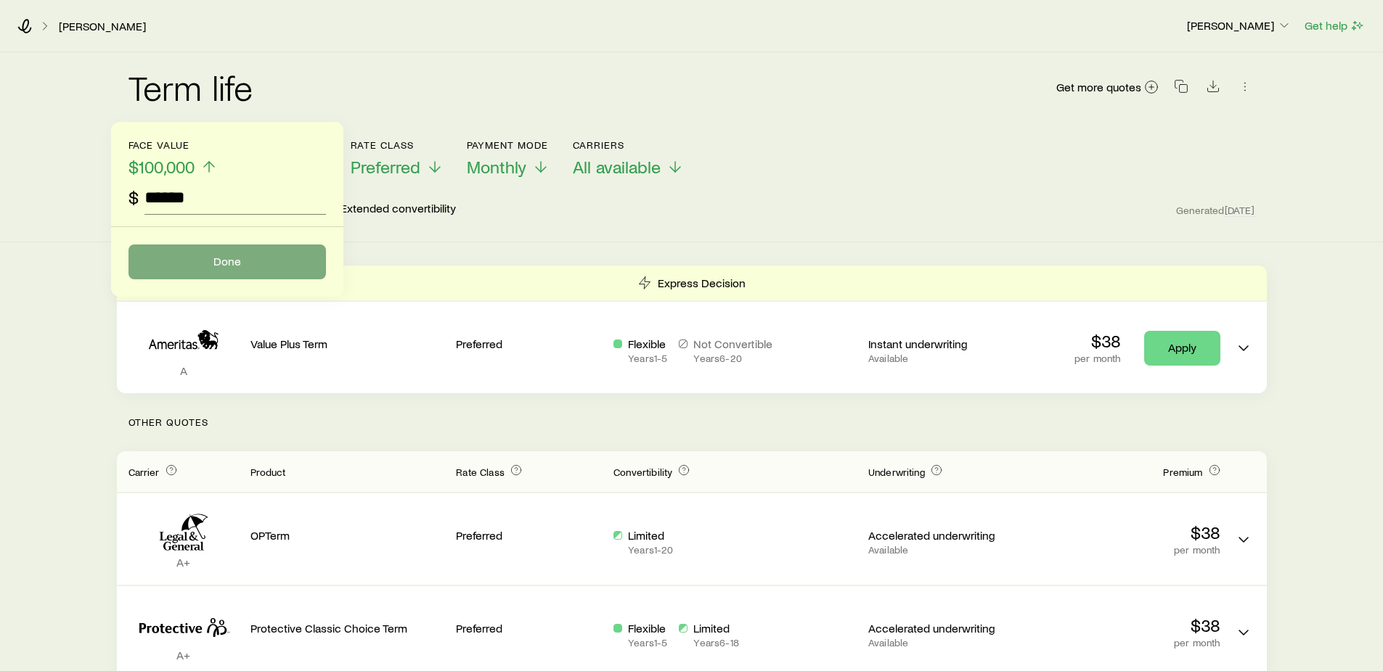
type input "******"
click at [208, 266] on button "Done" at bounding box center [226, 262] width 197 height 35
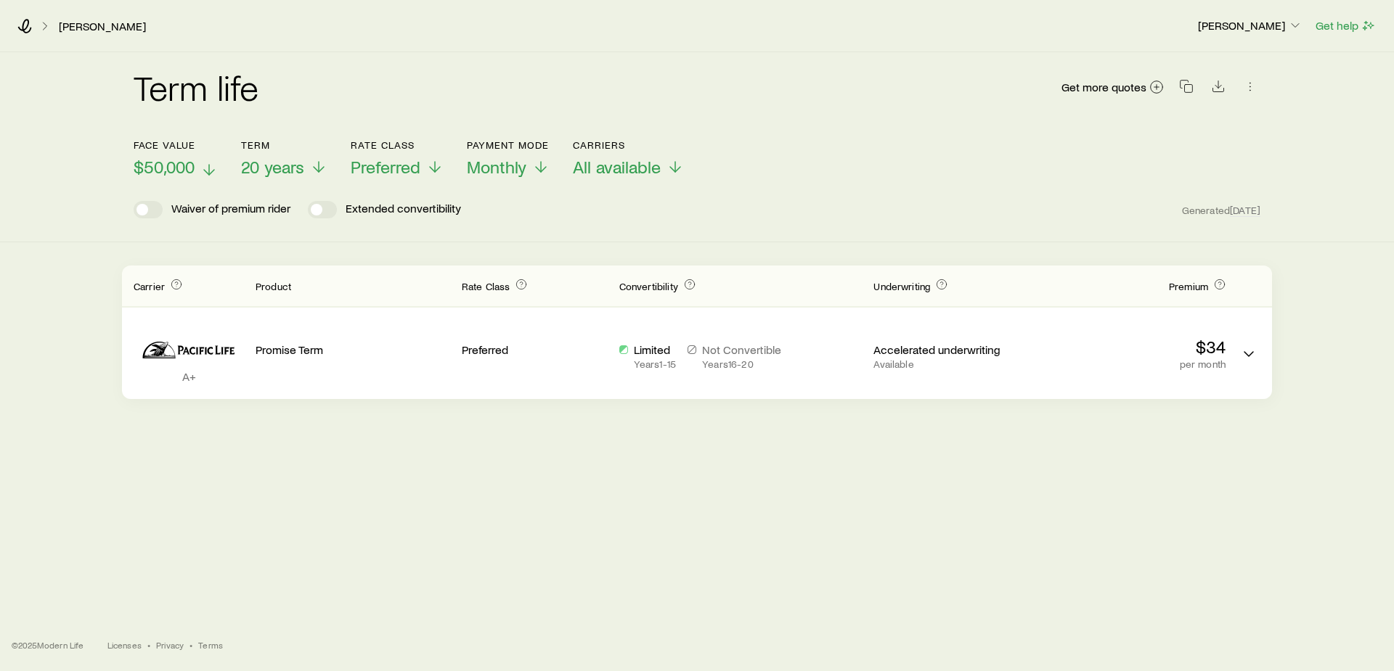
click at [210, 164] on icon at bounding box center [208, 169] width 17 height 17
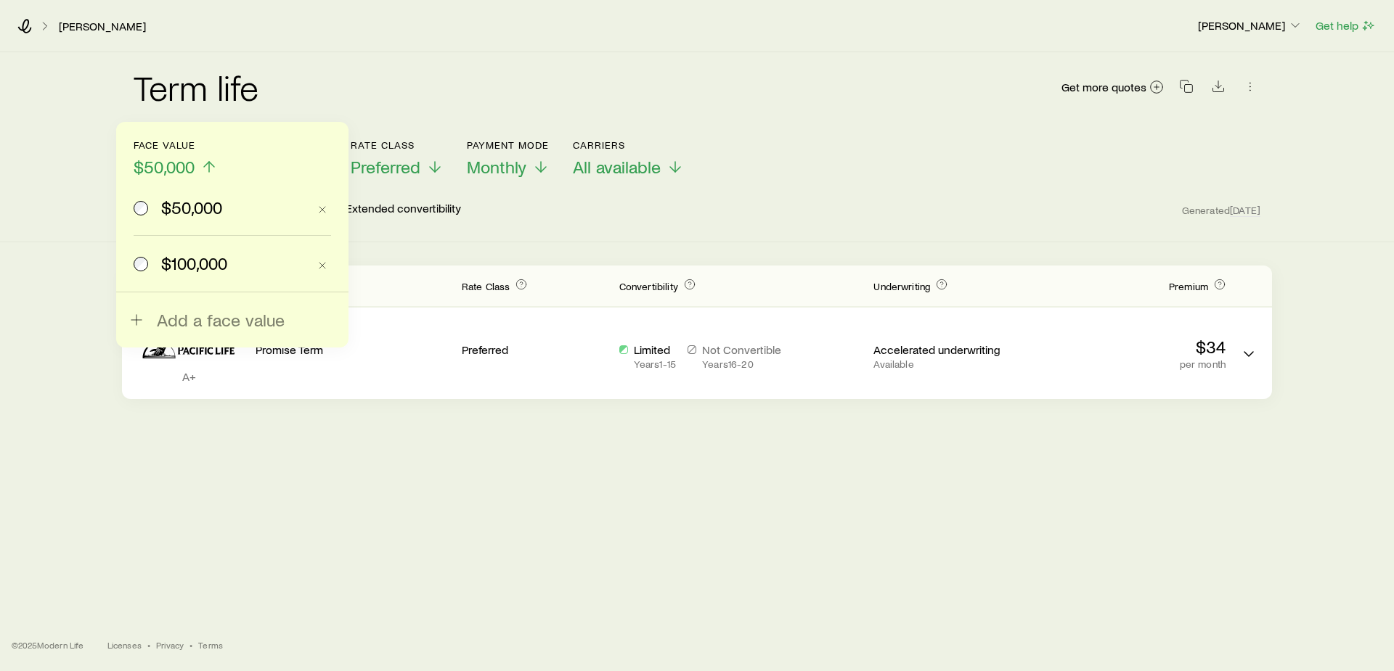
click at [187, 267] on span "$100,000" at bounding box center [194, 263] width 66 height 20
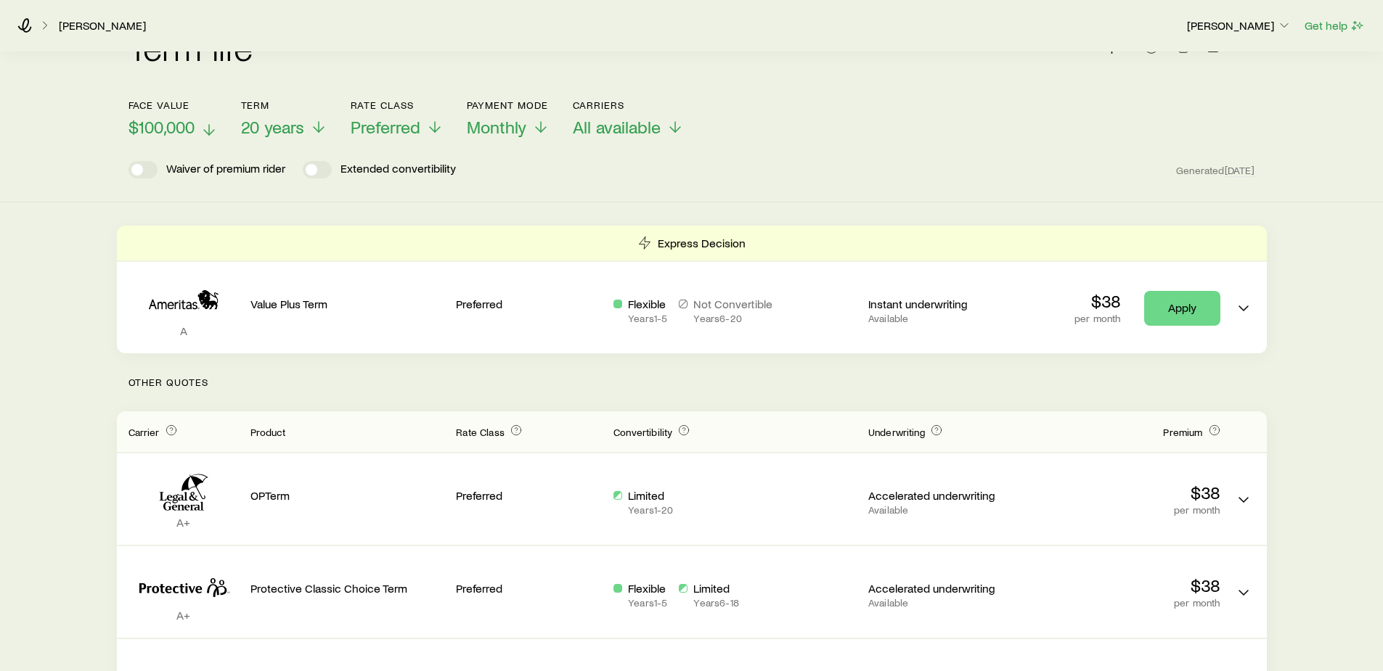
scroll to position [145, 0]
